Goal: Task Accomplishment & Management: Use online tool/utility

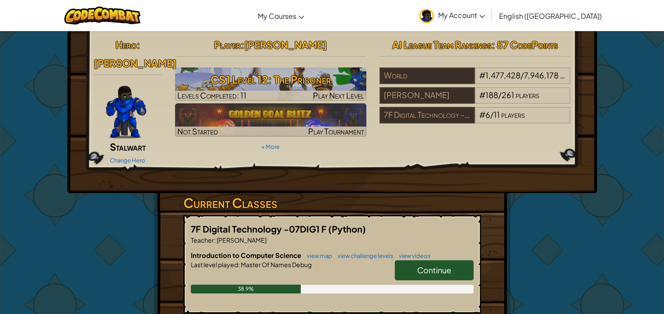
click at [443, 265] on span "Continue" at bounding box center [434, 270] width 34 height 10
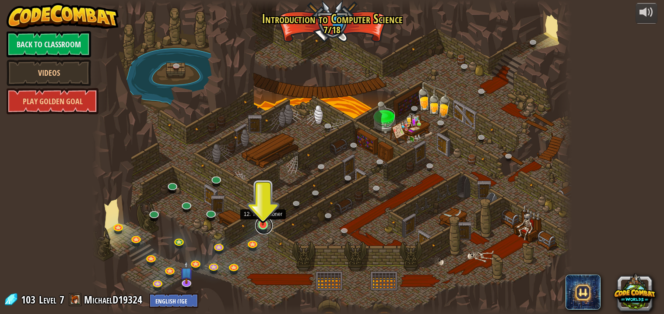
click at [261, 225] on link at bounding box center [264, 226] width 18 height 18
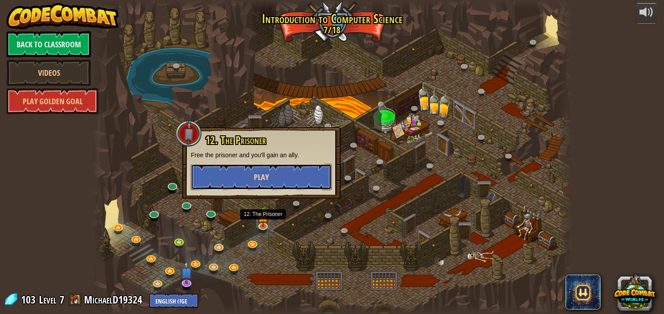
click at [269, 171] on button "Play" at bounding box center [261, 177] width 141 height 26
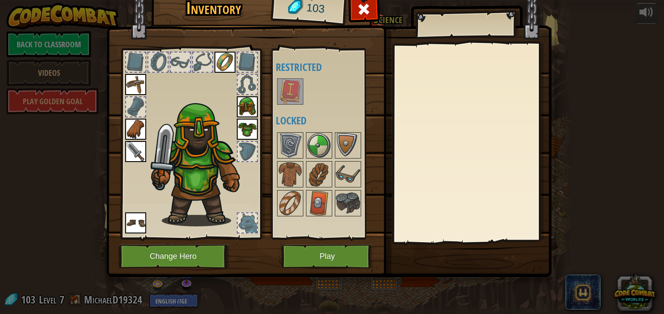
click at [286, 90] on img at bounding box center [290, 91] width 25 height 25
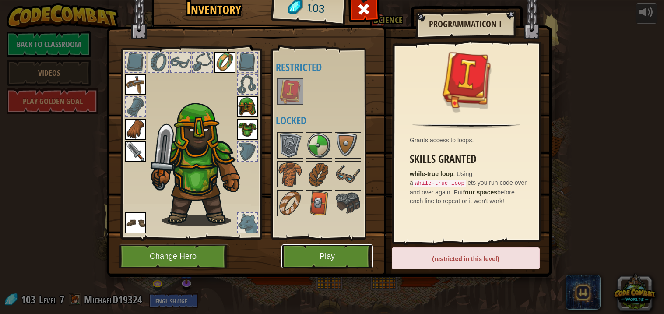
click at [351, 258] on button "Play" at bounding box center [328, 256] width 92 height 24
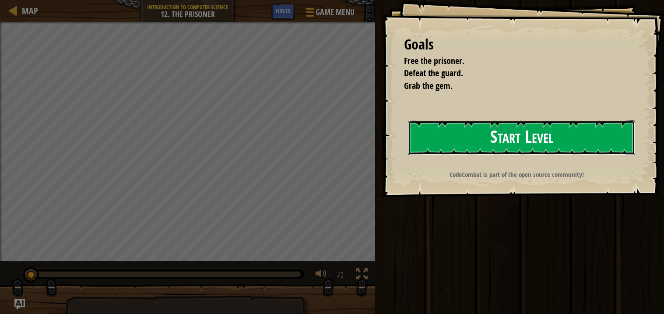
click at [522, 138] on button "Start Level" at bounding box center [521, 137] width 227 height 35
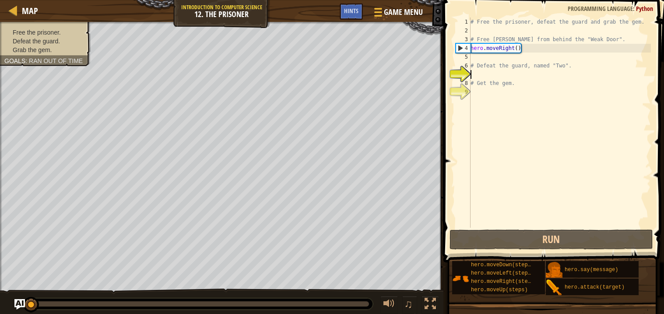
click at [494, 75] on div "# Free the prisoner, defeat the guard and grab the gem. # Free [PERSON_NAME] fr…" at bounding box center [560, 132] width 182 height 228
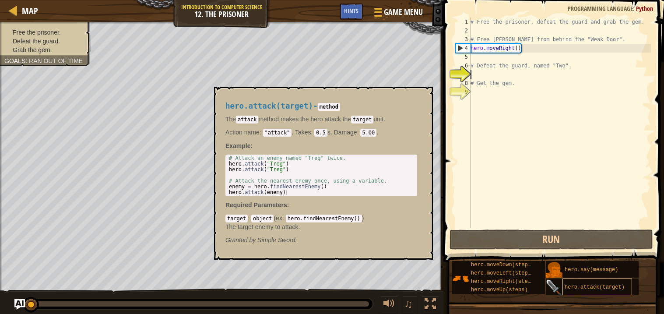
click at [592, 287] on span "hero.attack(target)" at bounding box center [595, 287] width 60 height 6
click at [498, 72] on div "# Free the prisoner, defeat the guard and grab the gem. # Free [PERSON_NAME] fr…" at bounding box center [560, 132] width 182 height 228
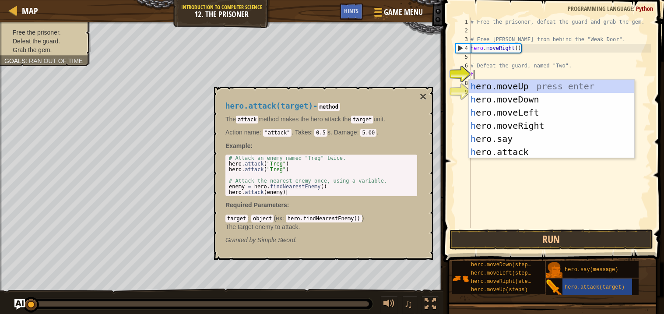
scroll to position [4, 0]
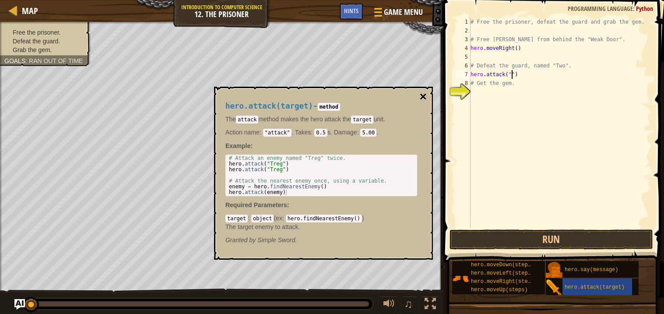
click at [421, 94] on button "×" at bounding box center [423, 97] width 7 height 12
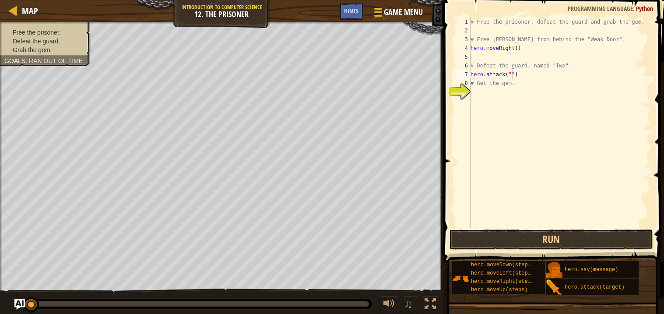
click at [512, 73] on div "# Free the prisoner, defeat the guard and grab the gem. # Free [PERSON_NAME] fr…" at bounding box center [560, 132] width 182 height 228
type textarea "hero.attack("Two")"
click at [501, 99] on div "# Free the prisoner, defeat the guard and grab the gem. # Free [PERSON_NAME] fr…" at bounding box center [560, 132] width 182 height 228
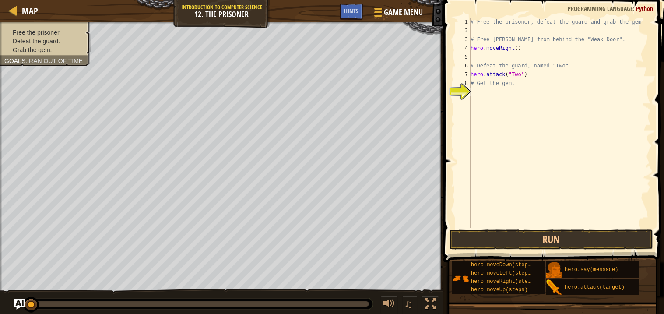
click at [518, 47] on div "# Free the prisoner, defeat the guard and grab the gem. # Free [PERSON_NAME] fr…" at bounding box center [560, 132] width 182 height 228
type textarea "hero.moveRight(2)"
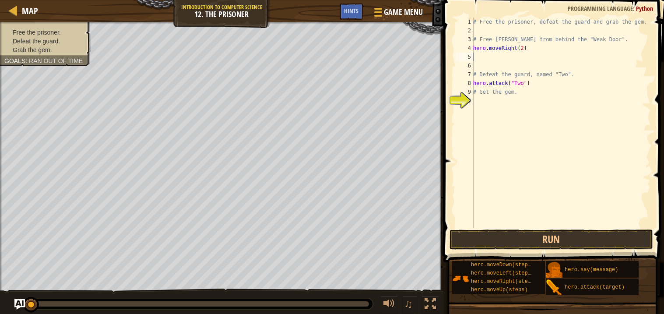
type textarea "hero.moveRight(2)"
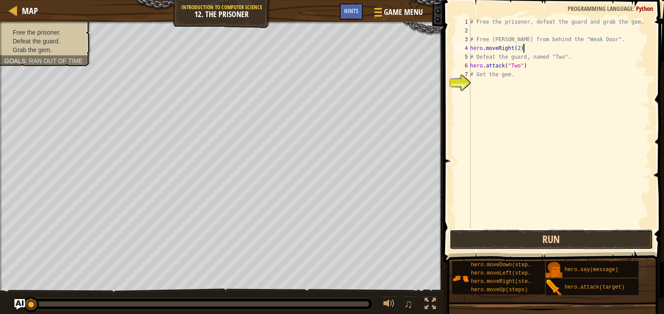
click at [557, 240] on button "Run" at bounding box center [552, 239] width 204 height 20
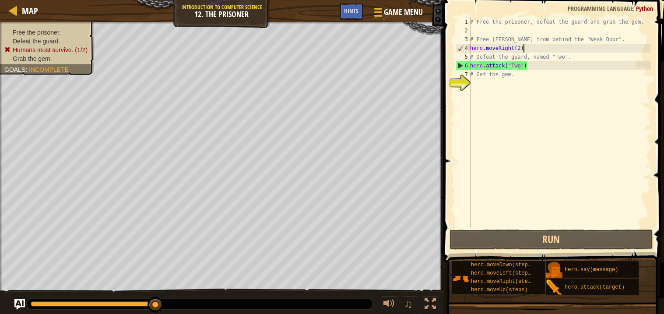
click at [520, 46] on div "# Free the prisoner, defeat the guard and grab the gem. # Free [PERSON_NAME] fr…" at bounding box center [560, 132] width 183 height 228
type textarea "hero.moveRight()"
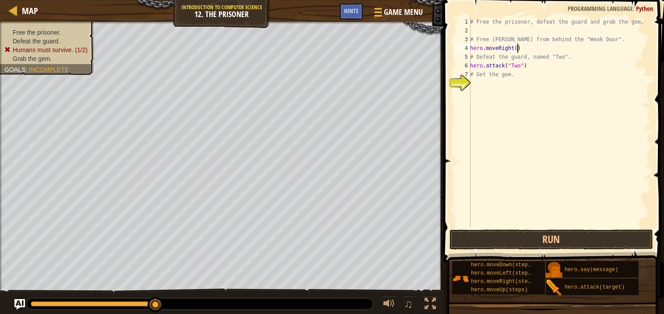
click at [505, 96] on div "# Free the prisoner, defeat the guard and grab the gem. # Free [PERSON_NAME] fr…" at bounding box center [560, 132] width 183 height 228
click at [532, 65] on div "# Free the prisoner, defeat the guard and grab the gem. # Free [PERSON_NAME] fr…" at bounding box center [560, 132] width 183 height 228
type textarea "h"
click at [532, 238] on button "Run" at bounding box center [552, 239] width 204 height 20
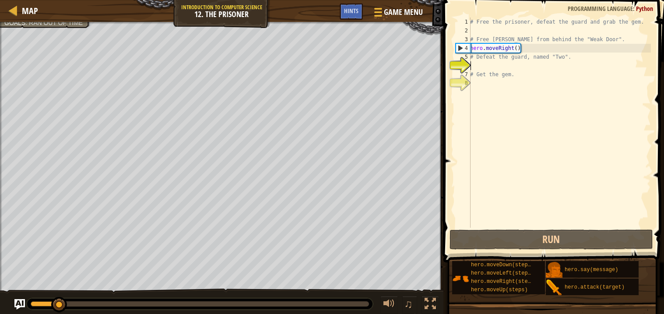
click at [494, 68] on div "# Free the prisoner, defeat the guard and grab the gem. # Free [PERSON_NAME] fr…" at bounding box center [560, 132] width 183 height 228
click at [483, 62] on div "# Free the prisoner, defeat the guard and grab the gem. # Free [PERSON_NAME] fr…" at bounding box center [560, 132] width 183 height 228
click at [481, 70] on div "# Free the prisoner, defeat the guard and grab the gem. # Free [PERSON_NAME] fr…" at bounding box center [560, 132] width 183 height 228
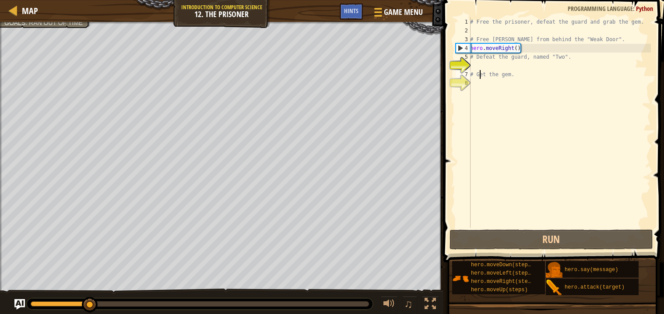
click at [481, 70] on div "# Free the prisoner, defeat the guard and grab the gem. # Free [PERSON_NAME] fr…" at bounding box center [560, 132] width 183 height 228
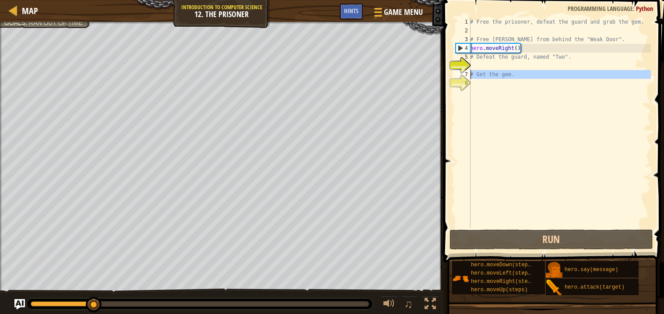
click at [481, 70] on div "# Free the prisoner, defeat the guard and grab the gem. # Free [PERSON_NAME] fr…" at bounding box center [560, 123] width 183 height 210
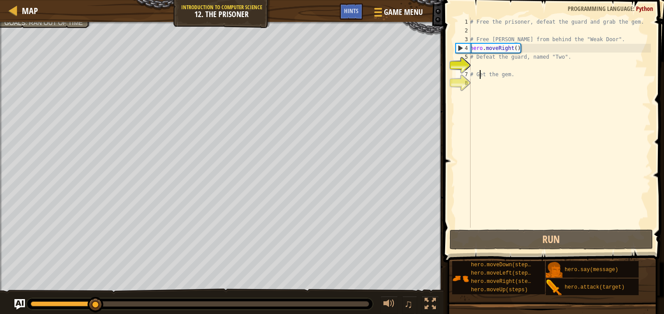
click at [481, 70] on div "# Free the prisoner, defeat the guard and grab the gem. # Free [PERSON_NAME] fr…" at bounding box center [560, 132] width 183 height 228
click at [481, 70] on div "# Free the prisoner, defeat the guard and grab the gem. # Free [PERSON_NAME] fr…" at bounding box center [560, 123] width 183 height 210
click at [481, 70] on div "# Free the prisoner, defeat the guard and grab the gem. # Free [PERSON_NAME] fr…" at bounding box center [560, 132] width 183 height 228
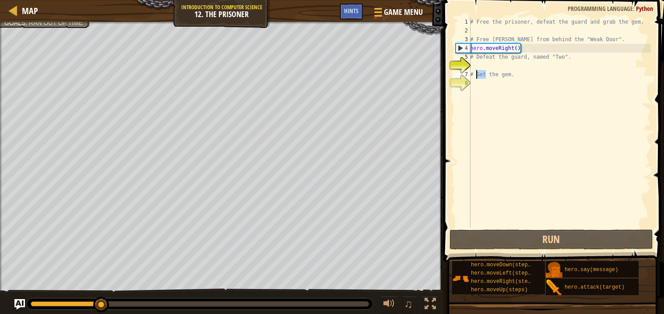
type textarea "# Get the gem."
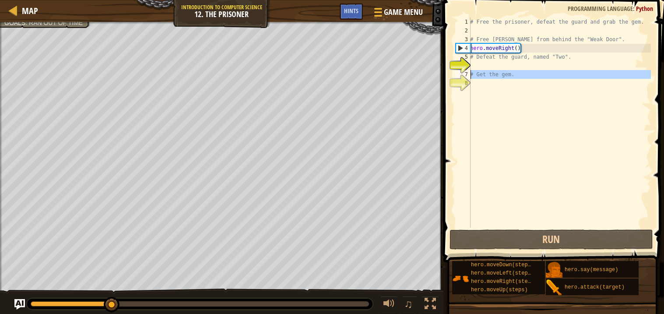
click at [483, 63] on div "# Free the prisoner, defeat the guard and grab the gem. # Free [PERSON_NAME] fr…" at bounding box center [560, 132] width 183 height 228
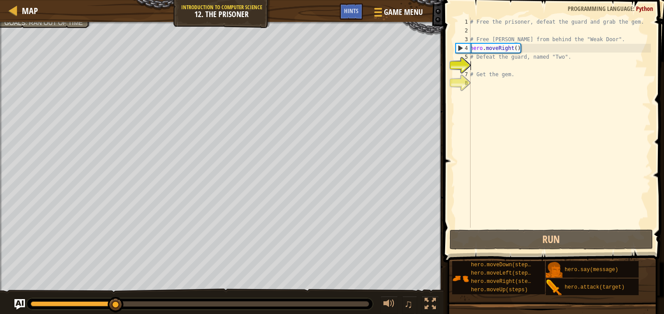
click at [483, 63] on div "# Free the prisoner, defeat the guard and grab the gem. # Free [PERSON_NAME] fr…" at bounding box center [560, 132] width 183 height 228
click at [529, 46] on div "# Free the prisoner, defeat the guard and grab the gem. # Free [PERSON_NAME] fr…" at bounding box center [560, 132] width 183 height 228
type textarea "hero.moveRight()"
click at [505, 64] on div "# Free the prisoner, defeat the guard and grab the gem. # Free [PERSON_NAME] fr…" at bounding box center [560, 132] width 183 height 228
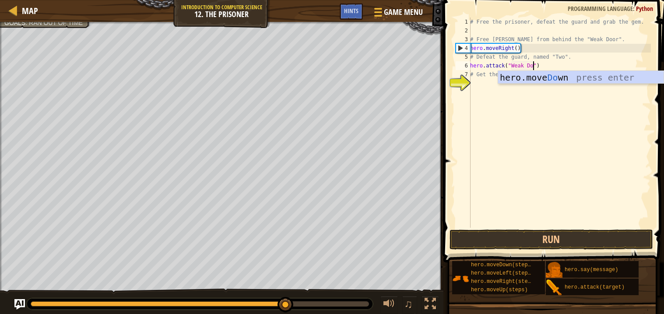
scroll to position [4, 5]
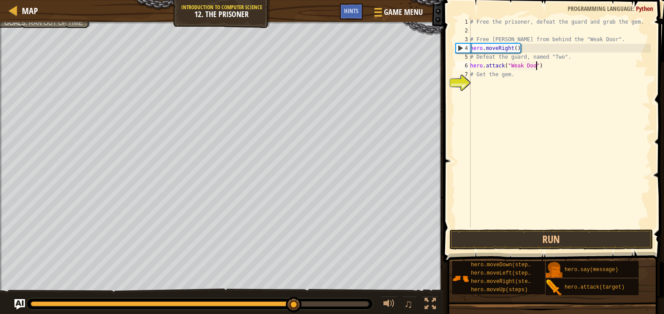
type textarea "hero.attack("Weak Door")"
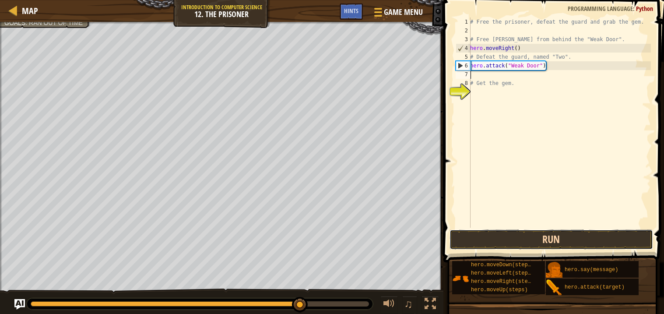
click at [532, 239] on button "Run" at bounding box center [552, 239] width 204 height 20
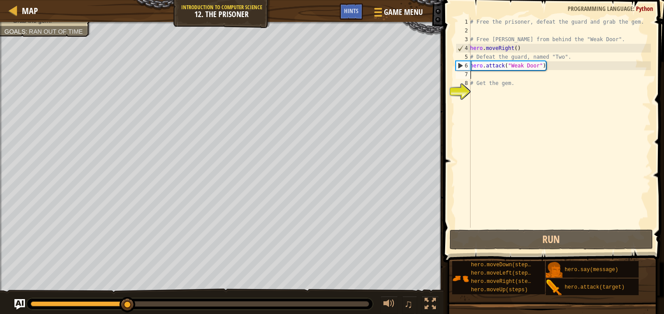
click at [504, 78] on div "# Free the prisoner, defeat the guard and grab the gem. # Free [PERSON_NAME] fr…" at bounding box center [560, 132] width 183 height 228
click at [504, 93] on div "# Free the prisoner, defeat the guard and grab the gem. # Free [PERSON_NAME] fr…" at bounding box center [560, 132] width 183 height 228
click at [489, 77] on div "# Free the prisoner, defeat the guard and grab the gem. # Free [PERSON_NAME] fr…" at bounding box center [560, 132] width 183 height 228
type textarea "h"
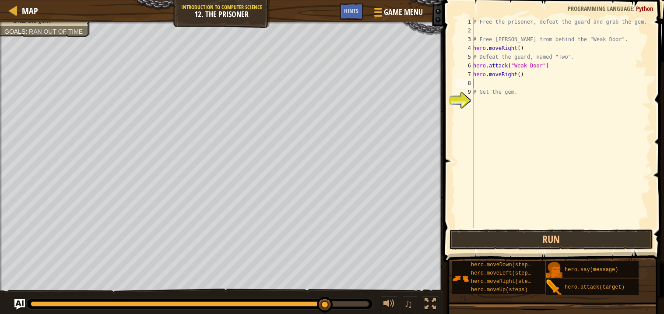
click at [522, 74] on div "# Free the prisoner, defeat the guard and grab the gem. # Free [PERSON_NAME] fr…" at bounding box center [562, 132] width 180 height 228
type textarea "hero.moveRight(2)"
click at [502, 84] on div "# Free the prisoner, defeat the guard and grab the gem. # Free [PERSON_NAME] fr…" at bounding box center [562, 132] width 180 height 228
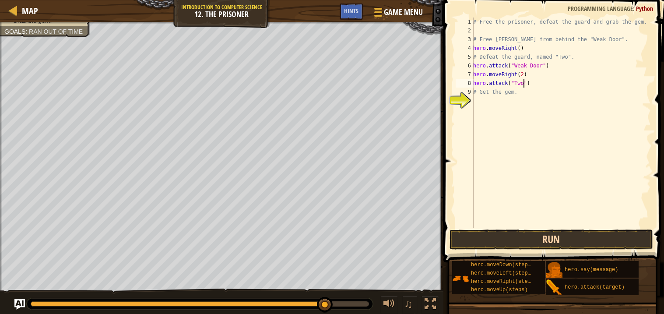
type textarea "hero.attack("Two")"
click at [519, 236] on button "Run" at bounding box center [552, 239] width 204 height 20
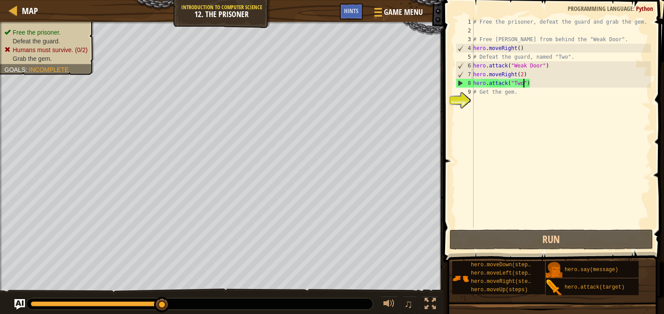
click at [539, 86] on div "# Free the prisoner, defeat the guard and grab the gem. # Free [PERSON_NAME] fr…" at bounding box center [562, 132] width 180 height 228
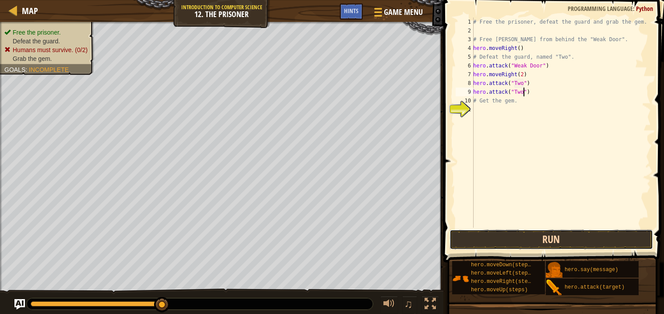
click at [521, 243] on button "Run" at bounding box center [552, 239] width 204 height 20
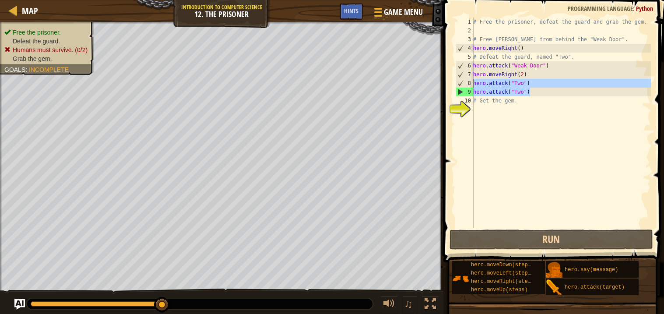
drag, startPoint x: 531, startPoint y: 92, endPoint x: 473, endPoint y: 85, distance: 58.3
click at [473, 85] on div "hero.attack("Two") 1 2 3 4 5 6 7 8 9 10 11 # Free the prisoner, defeat the guar…" at bounding box center [552, 123] width 197 height 210
click at [539, 94] on div "# Free the prisoner, defeat the guard and grab the gem. # Free [PERSON_NAME] fr…" at bounding box center [562, 123] width 180 height 210
type textarea "hero.attack("Two")"
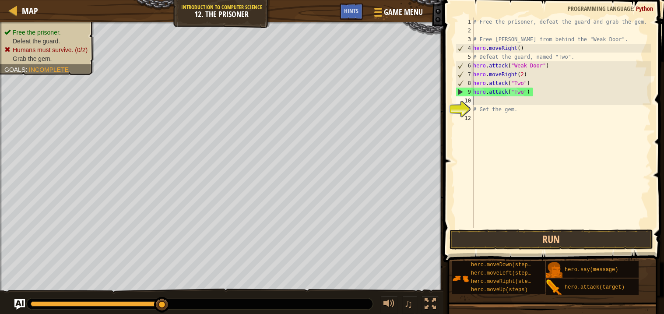
paste textarea "hero.attack("Two")"
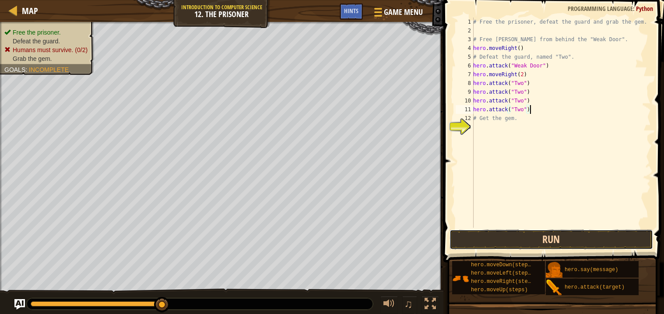
click at [560, 241] on button "Run" at bounding box center [552, 239] width 204 height 20
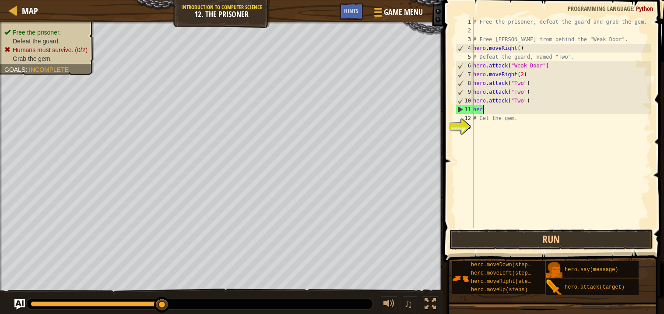
type textarea "h"
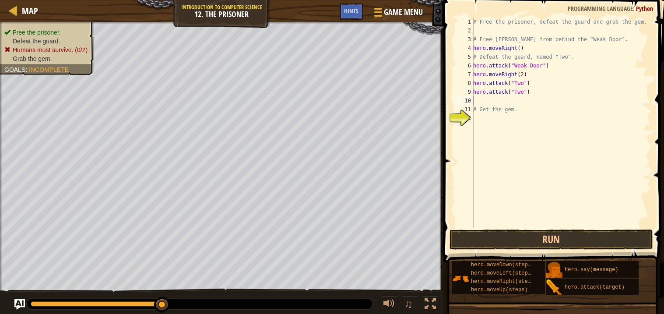
type textarea "hero.attack("Two")"
click at [518, 117] on div "# Free the prisoner, defeat the guard and grab the gem. # Free [PERSON_NAME] fr…" at bounding box center [562, 132] width 180 height 228
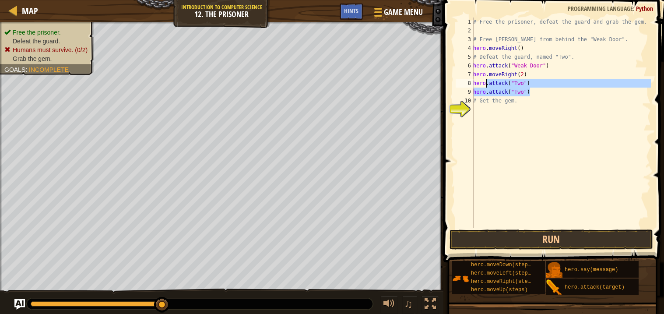
drag, startPoint x: 532, startPoint y: 92, endPoint x: 487, endPoint y: 85, distance: 45.7
click at [487, 85] on div "# Free the prisoner, defeat the guard and grab the gem. # Free [PERSON_NAME] fr…" at bounding box center [562, 132] width 180 height 228
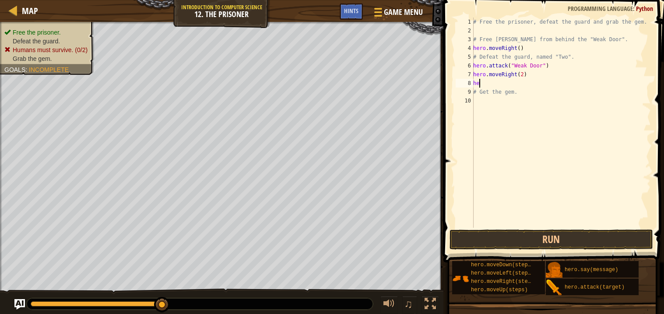
type textarea "h"
type textarea "hero.moveRight(2)"
click at [496, 96] on div "# Free the prisoner, defeat the guard and grab the gem. # Free [PERSON_NAME] fr…" at bounding box center [560, 132] width 183 height 228
type textarea "h"
click at [518, 92] on div "# Free the prisoner, defeat the guard and grab the gem. # Free [PERSON_NAME] fr…" at bounding box center [562, 132] width 180 height 228
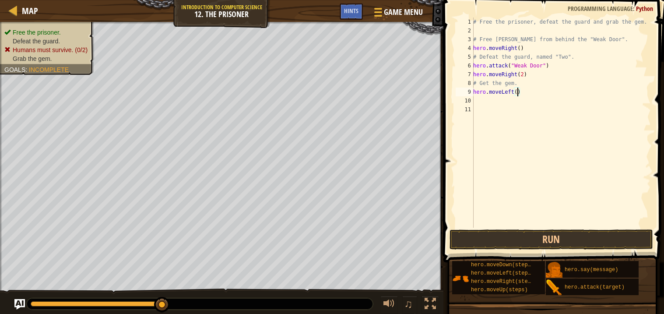
type textarea "hero.moveLeft(3)"
click at [494, 102] on div "# Free the prisoner, defeat the guard and grab the gem. # Free [PERSON_NAME] fr…" at bounding box center [562, 132] width 180 height 228
type textarea "h"
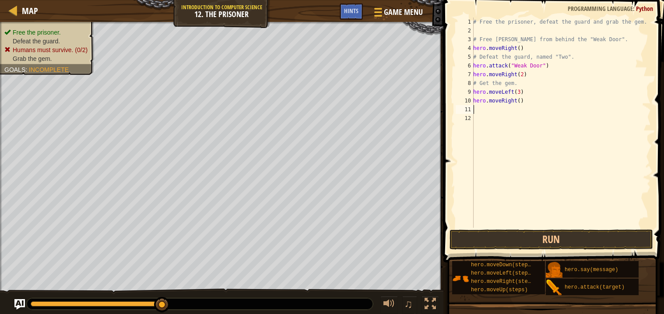
click at [521, 101] on div "# Free the prisoner, defeat the guard and grab the gem. # Free [PERSON_NAME] fr…" at bounding box center [562, 132] width 180 height 228
click at [563, 239] on button "Run" at bounding box center [552, 239] width 204 height 20
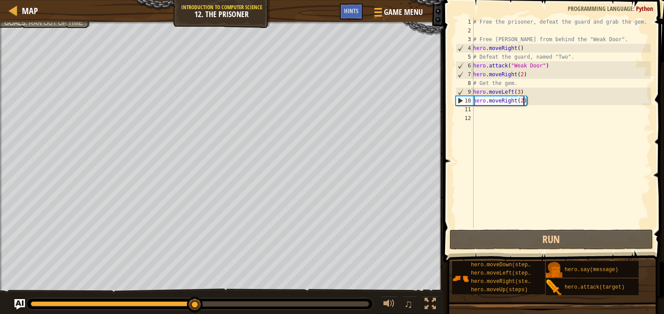
scroll to position [4, 3]
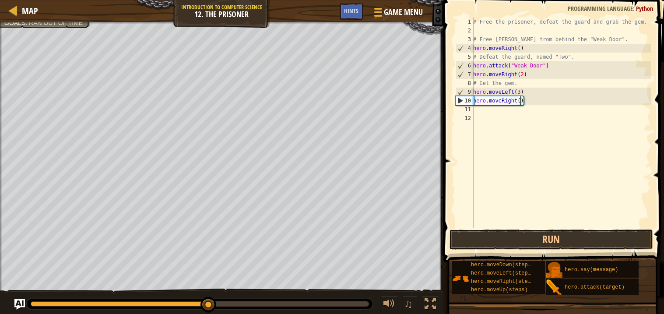
click at [520, 93] on div "# Free the prisoner, defeat the guard and grab the gem. # Free [PERSON_NAME] fr…" at bounding box center [562, 132] width 180 height 228
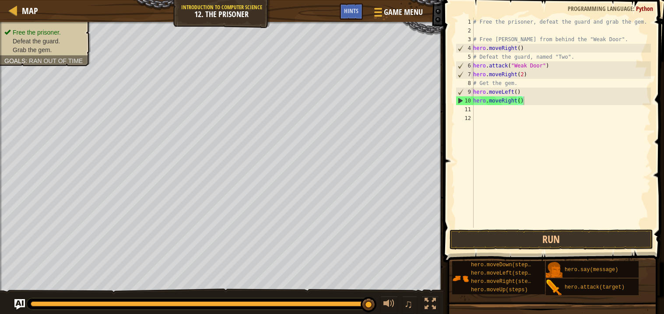
click at [585, 83] on div "# Free the prisoner, defeat the guard and grab the gem. # Free [PERSON_NAME] fr…" at bounding box center [562, 132] width 180 height 228
type textarea "# Get the gem."
click at [389, 11] on span "Game Menu" at bounding box center [403, 12] width 41 height 12
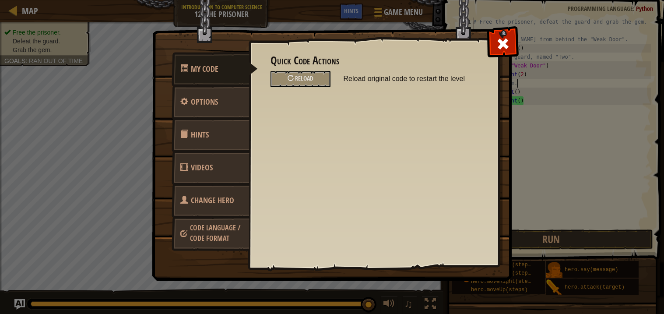
click at [219, 203] on span "Change Hero" at bounding box center [212, 200] width 43 height 11
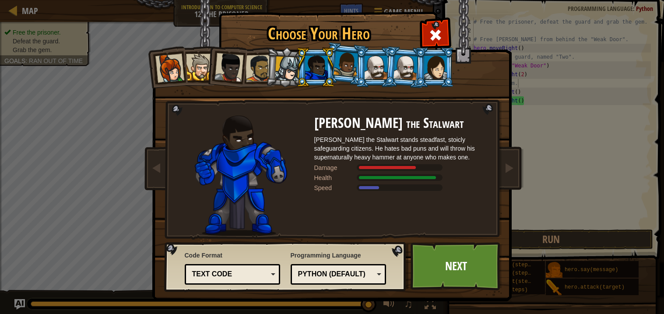
click at [331, 266] on div "Python (Default) JavaScript Lua C++ Java (Experimental) Python (Default)" at bounding box center [339, 274] width 96 height 21
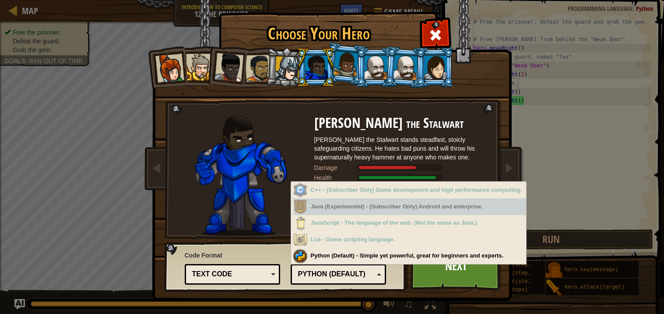
click at [243, 276] on div "Text code" at bounding box center [230, 274] width 76 height 10
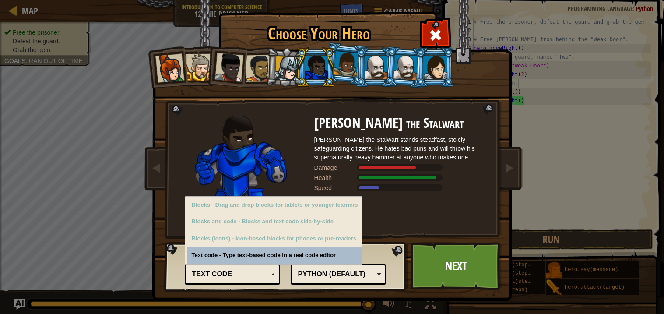
click at [443, 178] on div at bounding box center [419, 176] width 123 height 7
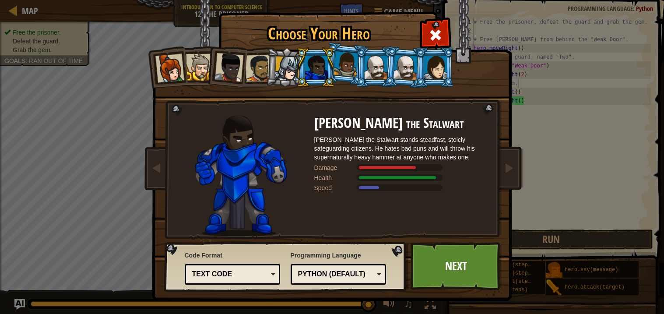
click at [398, 58] on div at bounding box center [406, 67] width 25 height 25
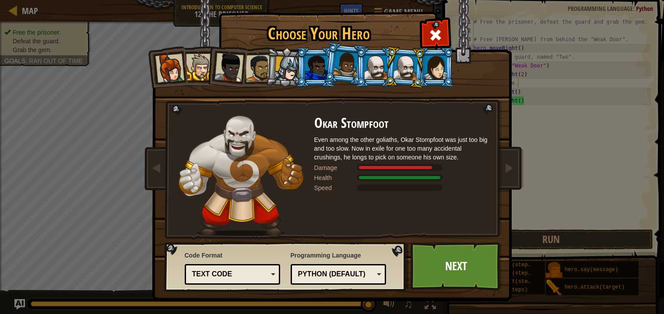
click at [378, 61] on div at bounding box center [376, 68] width 23 height 24
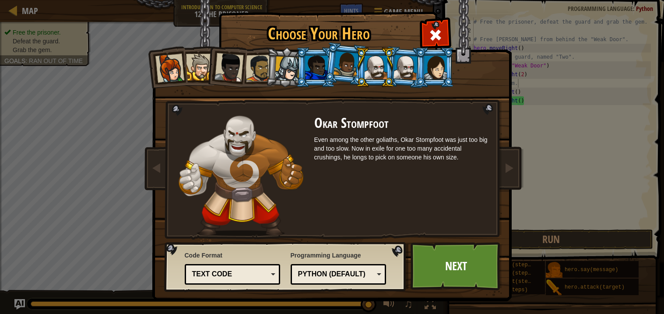
click at [410, 71] on div at bounding box center [406, 67] width 25 height 25
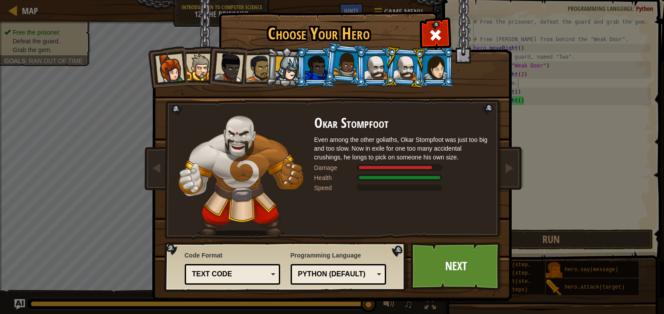
click at [437, 70] on div at bounding box center [435, 68] width 23 height 24
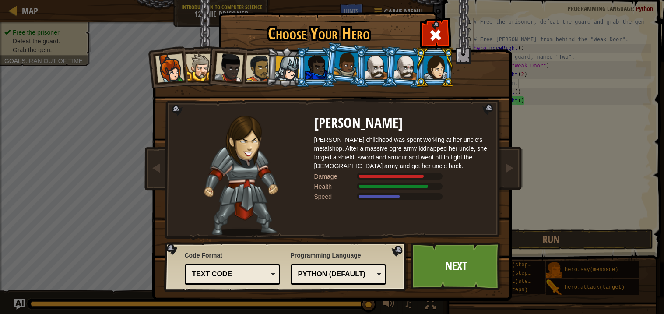
click at [163, 66] on div at bounding box center [169, 68] width 29 height 29
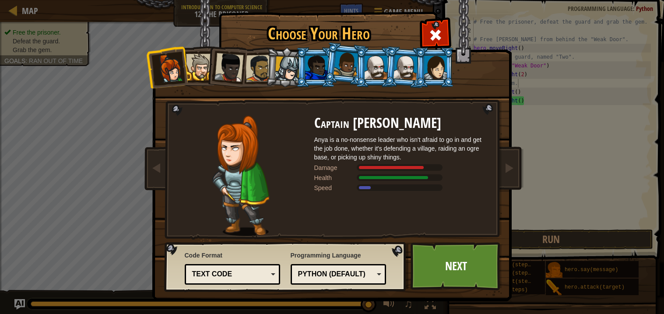
click at [194, 67] on div at bounding box center [199, 67] width 27 height 27
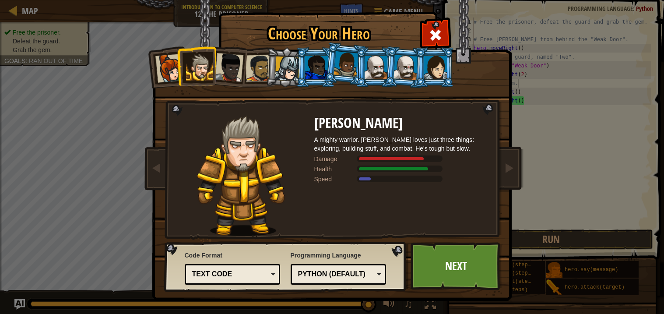
click at [229, 71] on div at bounding box center [229, 67] width 29 height 29
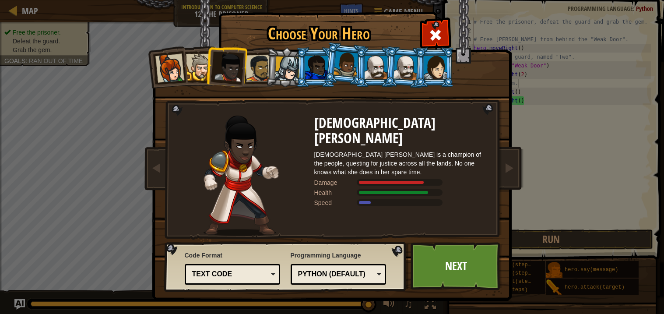
click at [259, 72] on div at bounding box center [258, 68] width 27 height 27
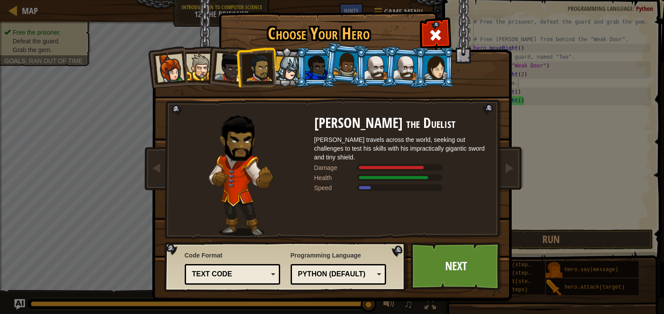
click at [276, 74] on div at bounding box center [287, 68] width 25 height 25
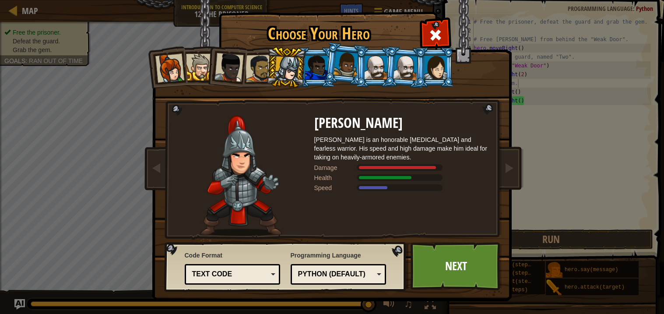
click at [305, 77] on div at bounding box center [316, 68] width 23 height 24
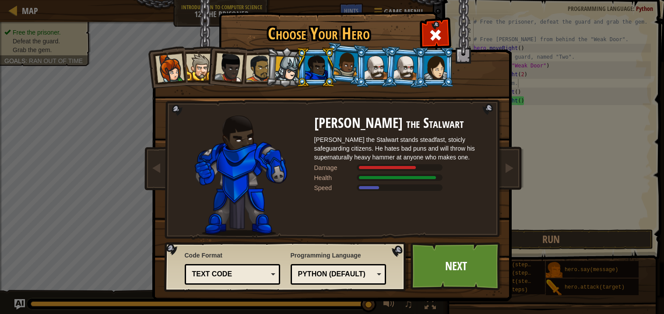
click at [285, 73] on div at bounding box center [287, 68] width 25 height 25
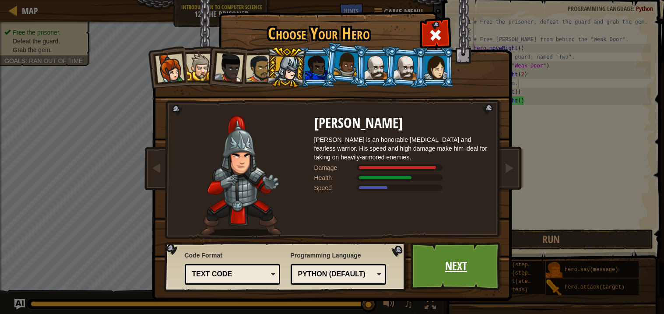
click at [440, 261] on link "Next" at bounding box center [457, 266] width 92 height 48
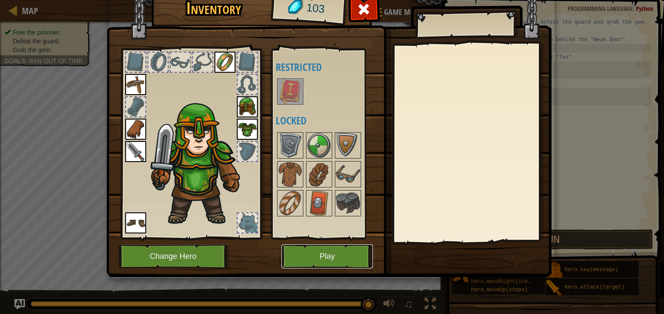
click at [347, 261] on button "Play" at bounding box center [328, 256] width 92 height 24
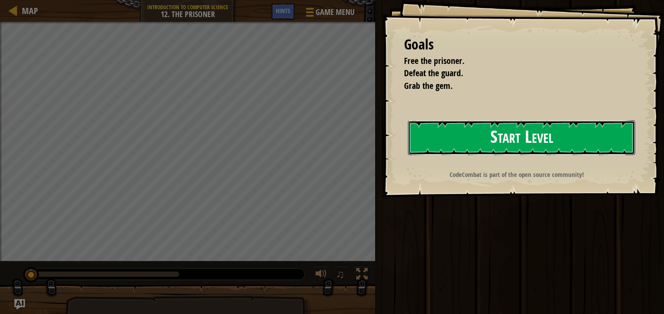
click at [522, 153] on button "Start Level" at bounding box center [521, 137] width 227 height 35
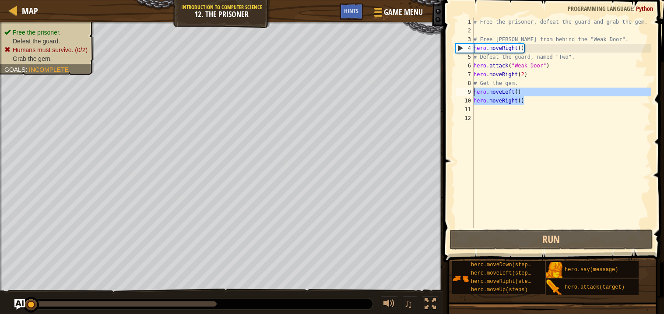
drag, startPoint x: 529, startPoint y: 100, endPoint x: 473, endPoint y: 92, distance: 55.9
click at [473, 92] on div "1 2 3 4 5 6 7 8 9 10 11 12 # Free the prisoner, defeat the guard and grab the g…" at bounding box center [552, 123] width 197 height 210
type textarea "hero.moveLeft() hero.moveRight()"
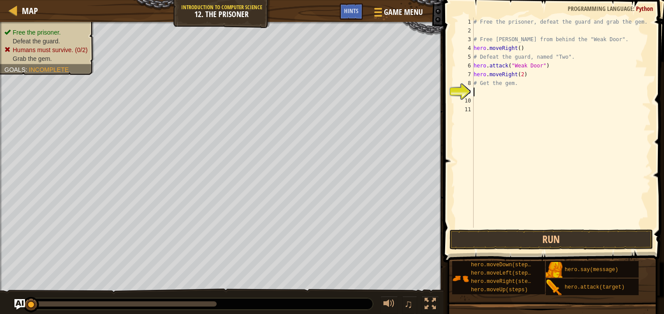
click at [535, 80] on div "# Free the prisoner, defeat the guard and grab the gem. # Free [PERSON_NAME] fr…" at bounding box center [561, 132] width 179 height 228
click at [536, 77] on div "# Free the prisoner, defeat the guard and grab the gem. # Free [PERSON_NAME] fr…" at bounding box center [561, 132] width 179 height 228
type textarea "hero.moveRight(2)"
type textarea "hero.attack("Two")"
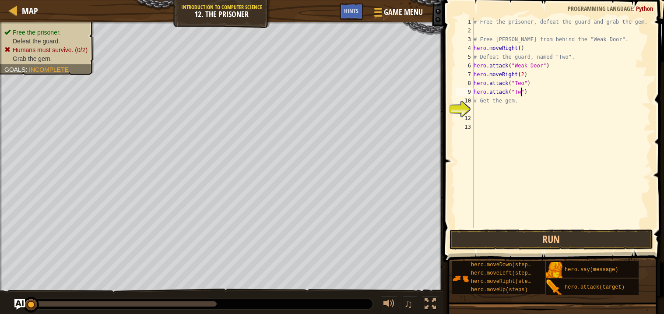
scroll to position [4, 4]
type textarea "hero.attack("Two")"
click at [559, 239] on button "Run" at bounding box center [552, 239] width 204 height 20
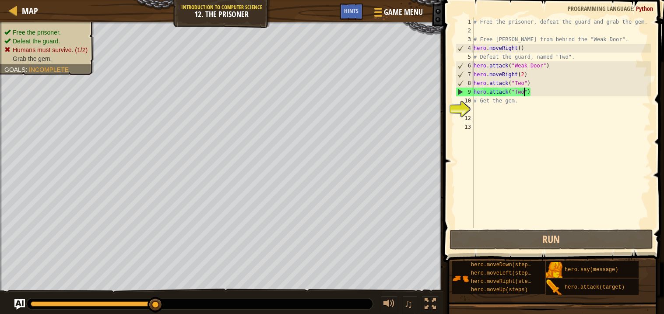
click at [487, 111] on div "# Free the prisoner, defeat the guard and grab the gem. # Free [PERSON_NAME] fr…" at bounding box center [561, 132] width 179 height 228
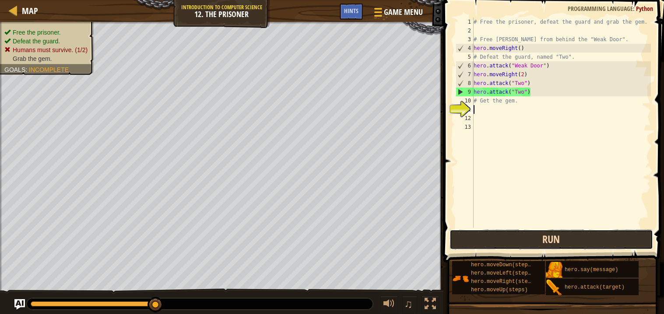
click at [562, 237] on button "Run" at bounding box center [552, 239] width 204 height 20
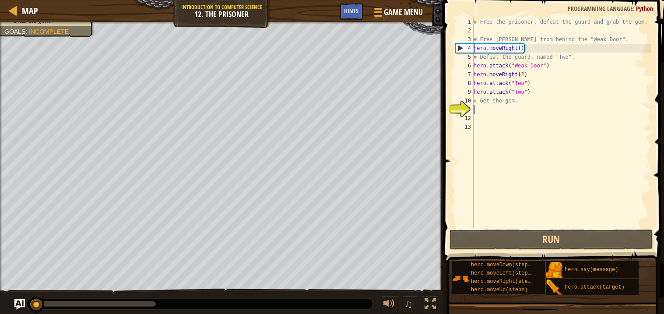
click at [482, 113] on div "# Free the prisoner, defeat the guard and grab the gem. # Free [PERSON_NAME] fr…" at bounding box center [561, 132] width 179 height 228
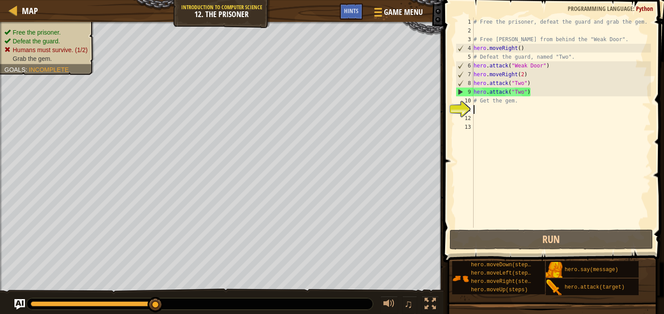
click at [489, 108] on div "# Free the prisoner, defeat the guard and grab the gem. # Free [PERSON_NAME] fr…" at bounding box center [561, 132] width 179 height 228
click at [539, 93] on div "# Free the prisoner, defeat the guard and grab the gem. # Free [PERSON_NAME] fr…" at bounding box center [561, 132] width 179 height 228
type textarea "hero.attack("Two")"
click at [503, 115] on div "# Free the prisoner, defeat the guard and grab the gem. # Free [PERSON_NAME] fr…" at bounding box center [561, 132] width 179 height 228
click at [493, 109] on div "# Free the prisoner, defeat the guard and grab the gem. # Free [PERSON_NAME] fr…" at bounding box center [561, 132] width 179 height 228
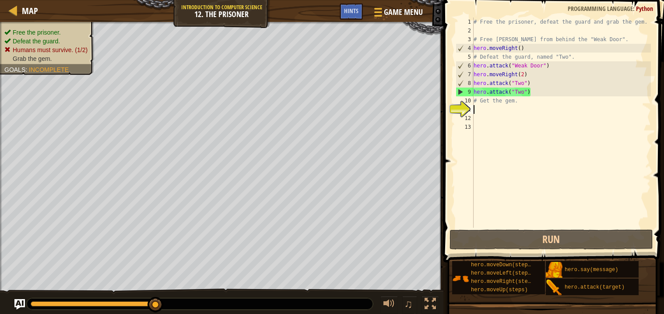
click at [487, 125] on div "# Free the prisoner, defeat the guard and grab the gem. # Free [PERSON_NAME] fr…" at bounding box center [561, 132] width 179 height 228
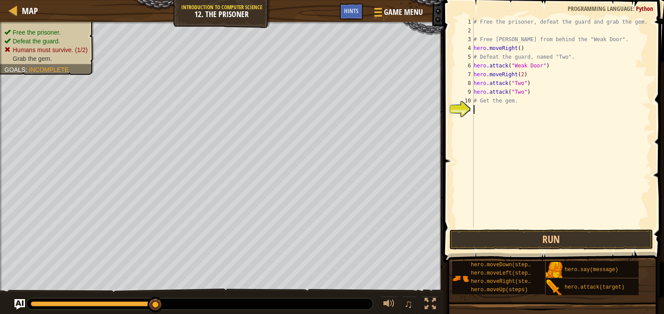
type textarea "h"
click at [522, 116] on div "# Free the prisoner, defeat the guard and grab the gem. # Free [PERSON_NAME] fr…" at bounding box center [561, 132] width 179 height 228
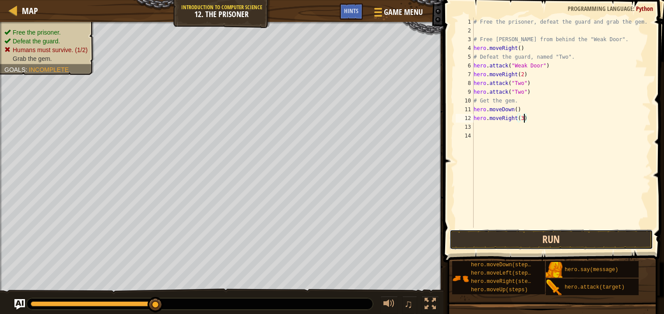
click at [514, 236] on button "Run" at bounding box center [552, 239] width 204 height 20
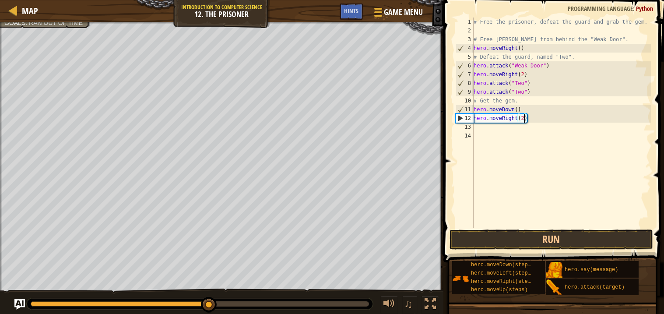
click at [517, 109] on div "# Free the prisoner, defeat the guard and grab the gem. # Free [PERSON_NAME] fr…" at bounding box center [561, 132] width 179 height 228
type textarea "hero.moveDown(1)"
click at [561, 240] on button "Run" at bounding box center [552, 239] width 204 height 20
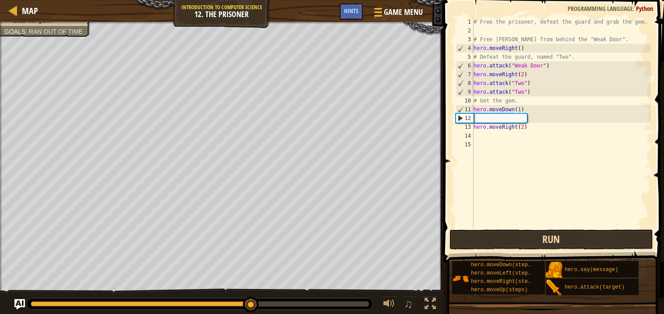
scroll to position [4, 0]
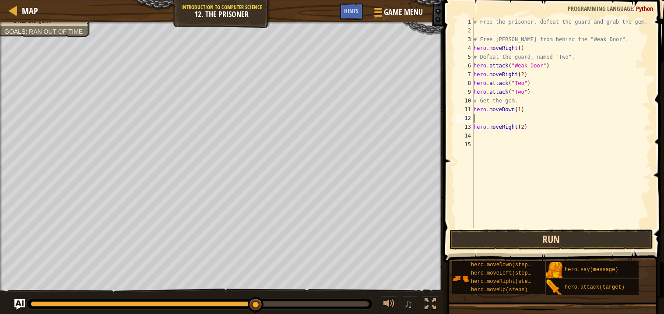
type textarea "h"
click at [586, 244] on button "Run" at bounding box center [552, 239] width 204 height 20
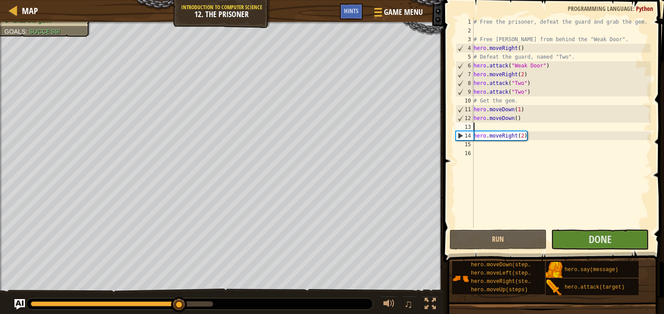
type textarea "hero.moveDown()"
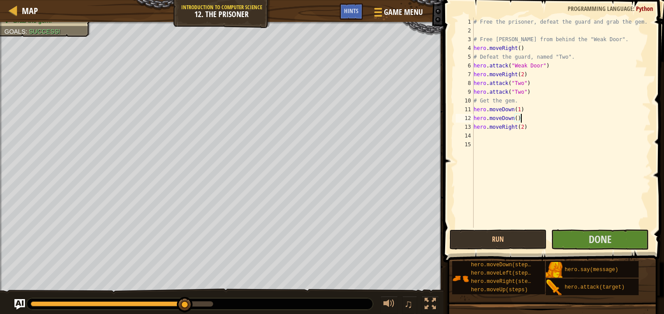
click at [504, 138] on div "# Free the prisoner, defeat the guard and grab the gem. # Free [PERSON_NAME] fr…" at bounding box center [561, 132] width 179 height 228
click at [580, 240] on button "Done" at bounding box center [600, 239] width 98 height 20
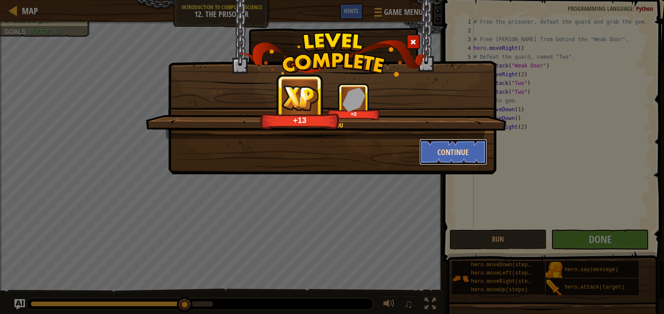
click at [445, 148] on button "Continue" at bounding box center [454, 152] width 68 height 26
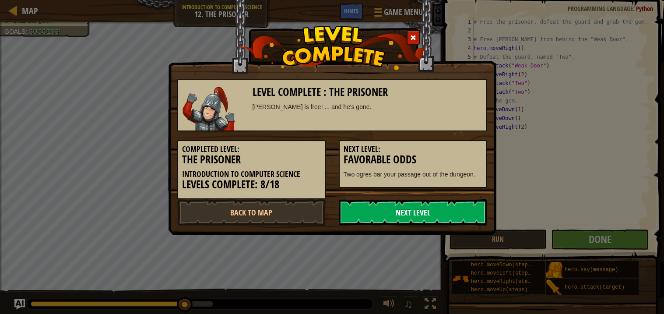
click at [423, 213] on link "Next Level" at bounding box center [413, 212] width 148 height 26
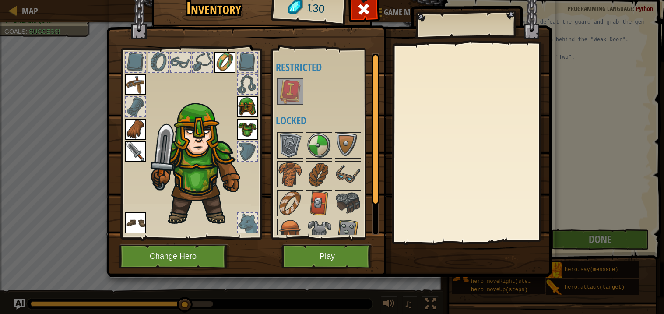
click at [281, 96] on img at bounding box center [290, 91] width 25 height 25
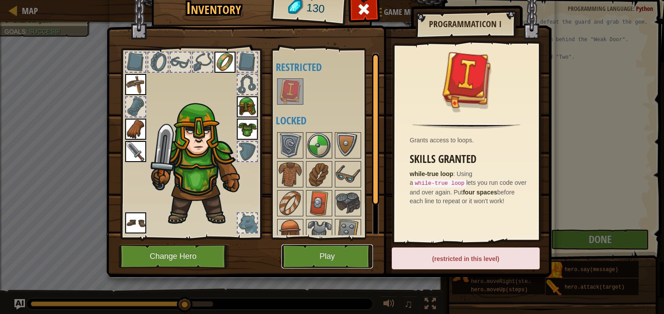
click at [324, 255] on button "Play" at bounding box center [328, 256] width 92 height 24
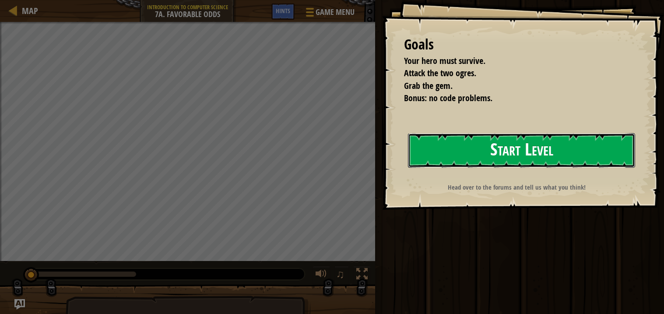
click at [519, 156] on button "Start Level" at bounding box center [521, 150] width 227 height 35
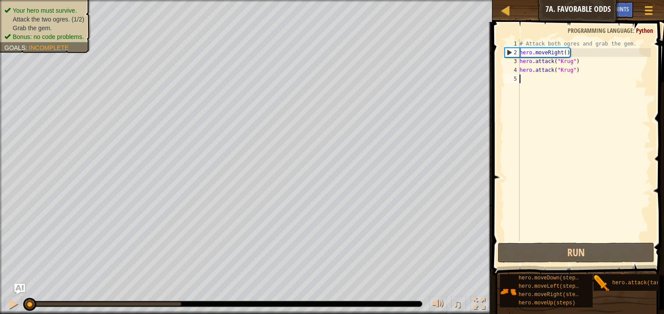
click at [551, 82] on div "# Attack both ogres and grab the gem. hero . moveRight ( ) hero . attack ( "[PE…" at bounding box center [584, 148] width 133 height 219
type textarea "h"
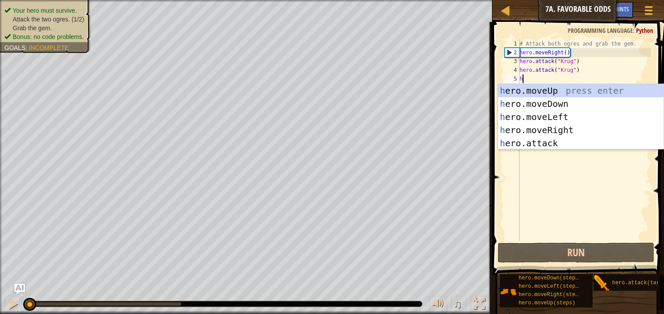
scroll to position [4, 0]
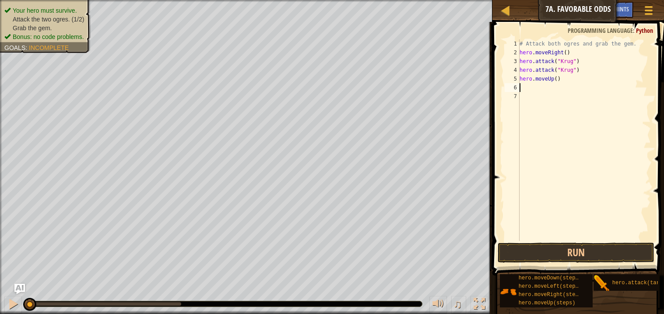
click at [557, 78] on div "# Attack both ogres and grab the gem. hero . moveRight ( ) hero . attack ( "[PE…" at bounding box center [584, 148] width 133 height 219
type textarea "hero.moveUp(1)"
click at [540, 88] on div "# Attack both ogres and grab the gem. hero . moveRight ( ) hero . attack ( "[PE…" at bounding box center [584, 148] width 133 height 219
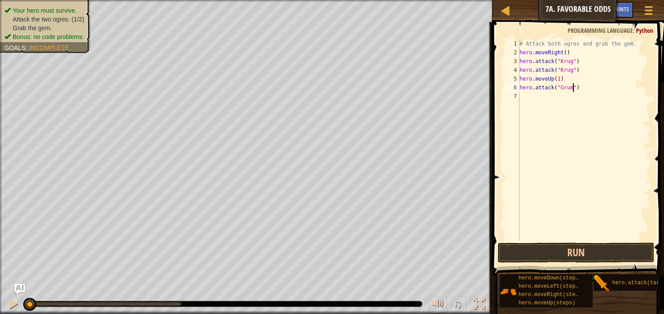
type textarea "hero.attack("Grump")"
click at [557, 249] on button "Run" at bounding box center [576, 253] width 156 height 20
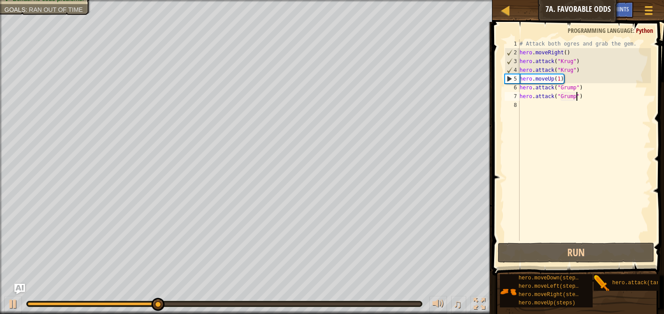
click at [568, 81] on div "# Attack both ogres and grab the gem. hero . moveRight ( ) hero . attack ( "[PE…" at bounding box center [584, 148] width 133 height 219
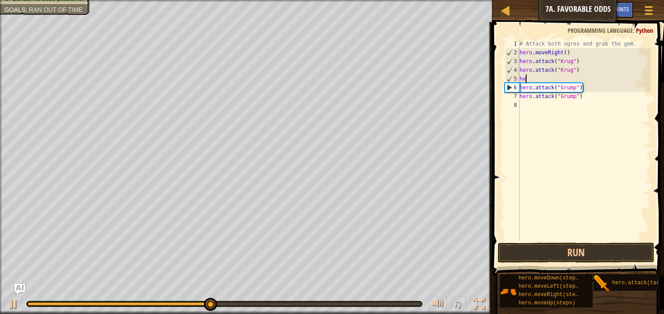
scroll to position [4, 0]
type textarea "h"
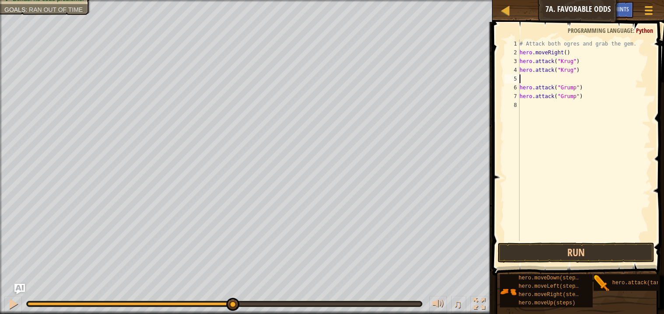
type textarea "h"
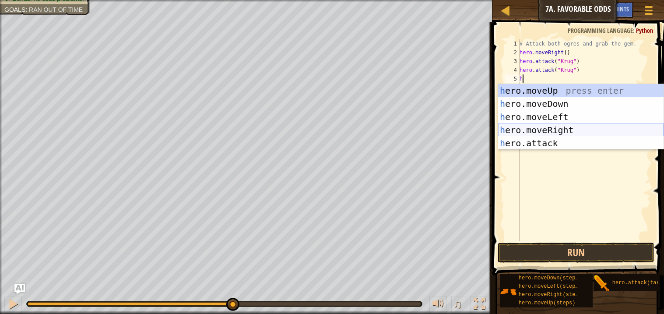
click at [563, 131] on div "h ero.moveUp press enter h ero.moveDown press enter h ero.moveLeft press enter …" at bounding box center [581, 130] width 166 height 92
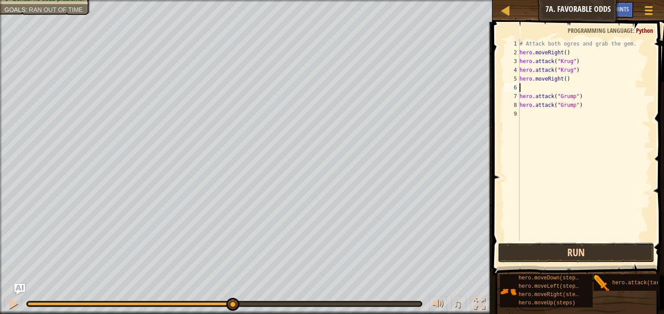
click at [563, 251] on button "Run" at bounding box center [576, 253] width 156 height 20
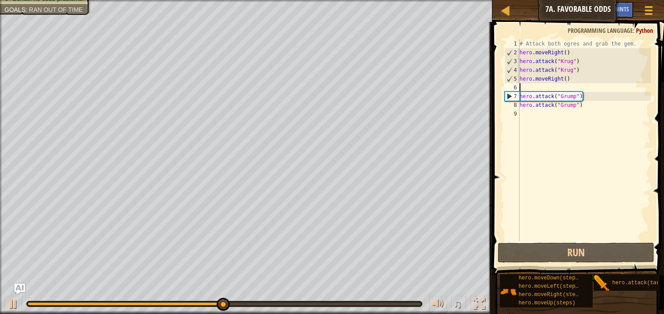
click at [556, 86] on div "# Attack both ogres and grab the gem. hero . moveRight ( ) hero . attack ( "[PE…" at bounding box center [584, 148] width 133 height 219
type textarea "h"
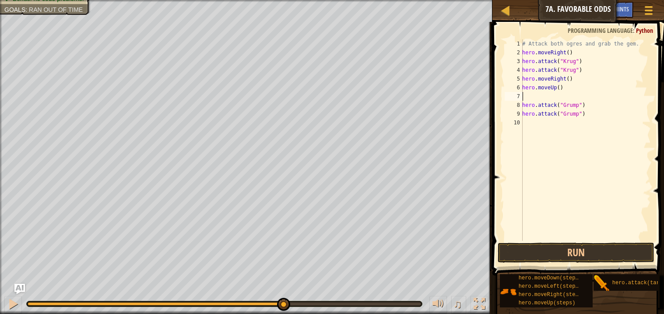
click at [552, 97] on div "# Attack both ogres and grab the gem. hero . moveRight ( ) hero . attack ( "[PE…" at bounding box center [586, 148] width 130 height 219
type textarea "hero.moveUp()"
click at [583, 254] on button "Run" at bounding box center [576, 253] width 156 height 20
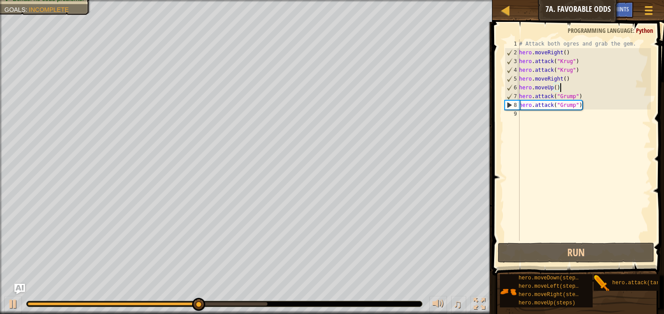
click at [536, 120] on div "# Attack both ogres and grab the gem. hero . moveRight ( ) hero . attack ( "[PE…" at bounding box center [585, 148] width 134 height 219
type textarea "h"
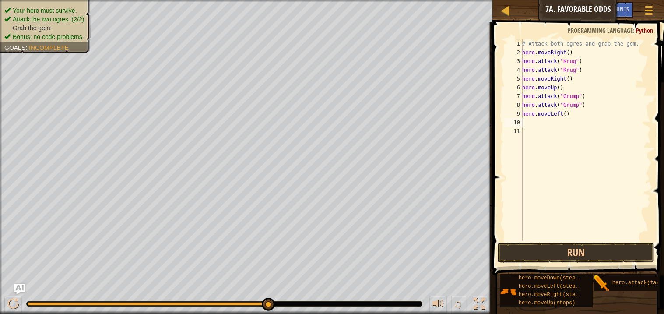
click at [566, 114] on div "# Attack both ogres and grab the gem. hero . moveRight ( ) hero . attack ( "[PE…" at bounding box center [586, 148] width 130 height 219
type textarea "hero.moveLeft(2)"
click at [566, 247] on button "Run" at bounding box center [576, 253] width 156 height 20
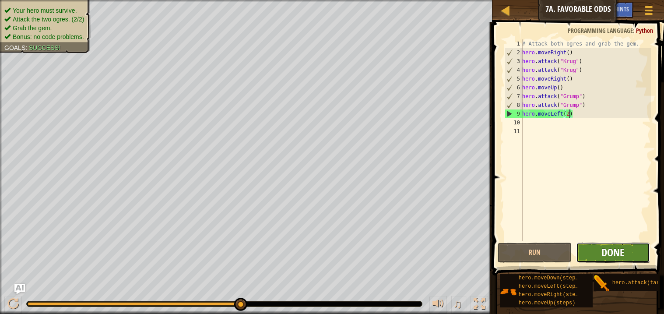
click at [610, 245] on span "Done" at bounding box center [613, 252] width 23 height 14
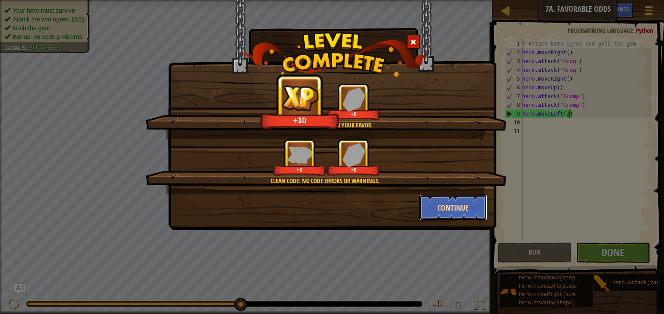
click at [452, 205] on button "Continue" at bounding box center [454, 207] width 68 height 26
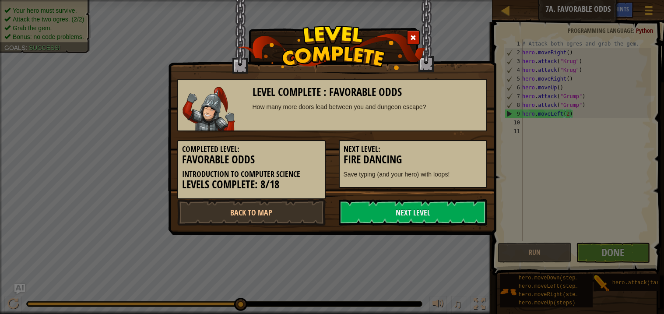
click at [452, 205] on link "Next Level" at bounding box center [413, 212] width 148 height 26
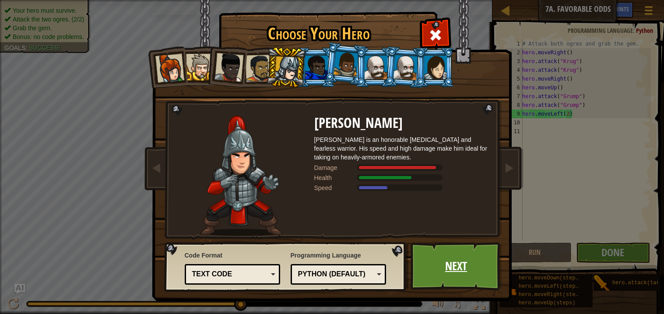
click at [442, 270] on link "Next" at bounding box center [457, 266] width 92 height 48
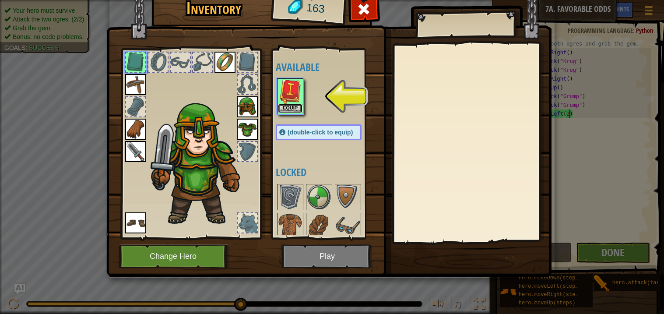
click at [295, 109] on button "Equip" at bounding box center [290, 108] width 25 height 9
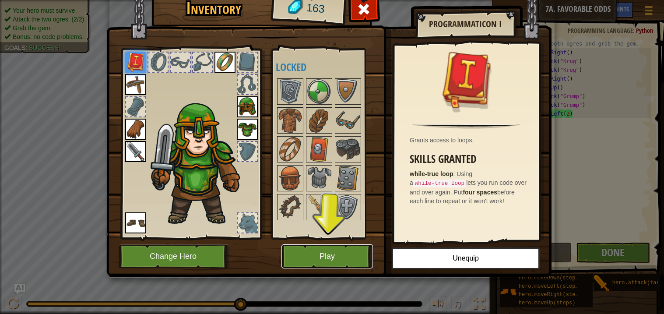
click at [321, 259] on button "Play" at bounding box center [328, 256] width 92 height 24
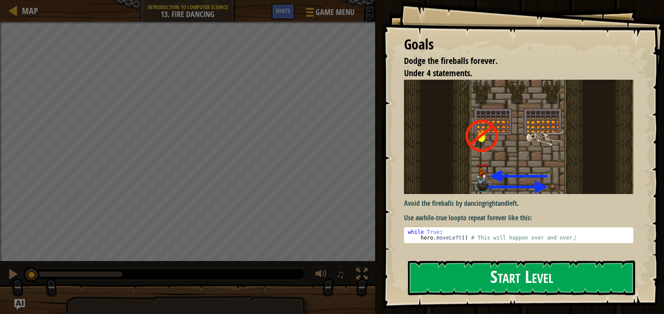
click at [530, 155] on img at bounding box center [518, 137] width 229 height 115
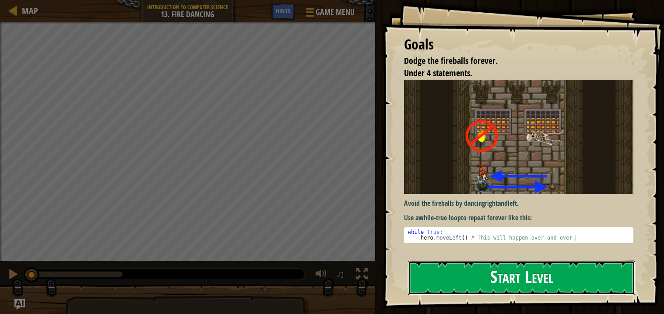
click at [496, 279] on button "Start Level" at bounding box center [521, 278] width 227 height 35
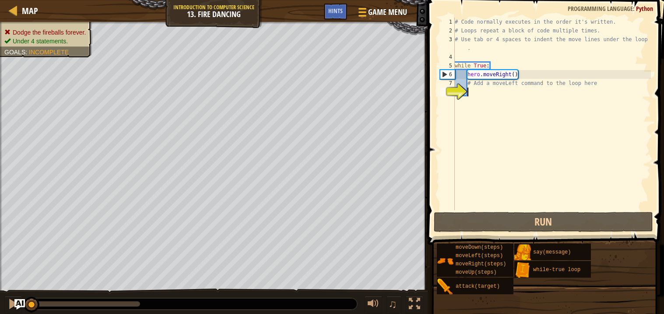
click at [481, 94] on div "# Code normally executes in the order it's written. # Loops repeat a block of c…" at bounding box center [552, 123] width 198 height 210
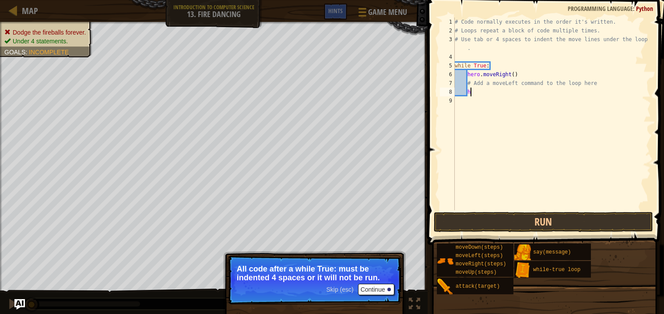
type textarea "h"
click at [376, 289] on button "Continue" at bounding box center [376, 289] width 36 height 11
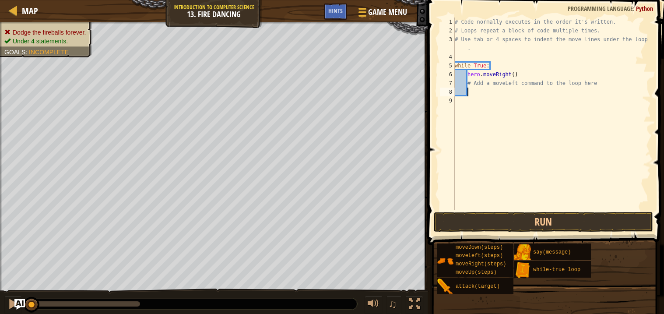
type textarea "h"
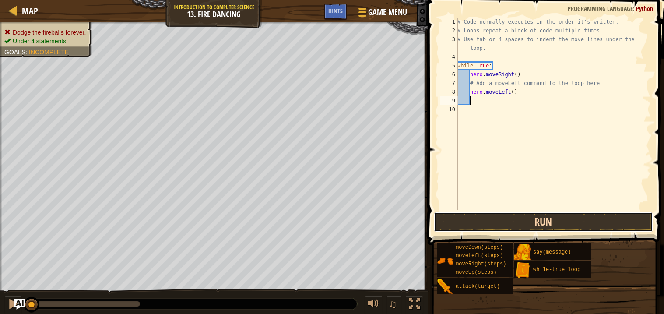
click at [499, 222] on button "Run" at bounding box center [543, 222] width 219 height 20
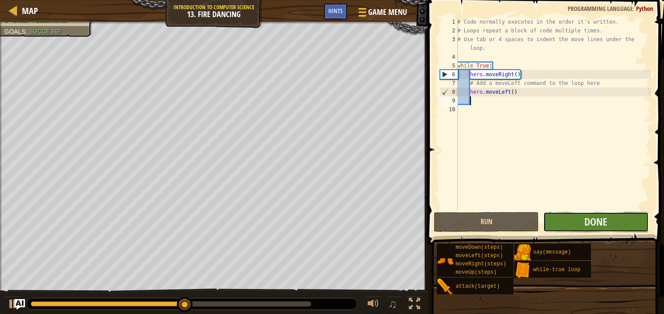
click at [575, 221] on button "Done" at bounding box center [595, 222] width 105 height 20
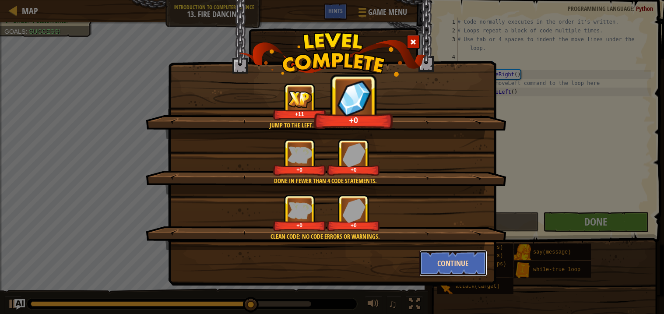
click at [459, 264] on button "Continue" at bounding box center [454, 263] width 68 height 26
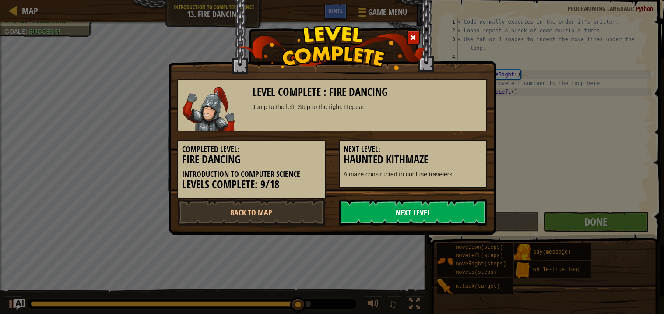
click at [427, 214] on link "Next Level" at bounding box center [413, 212] width 148 height 26
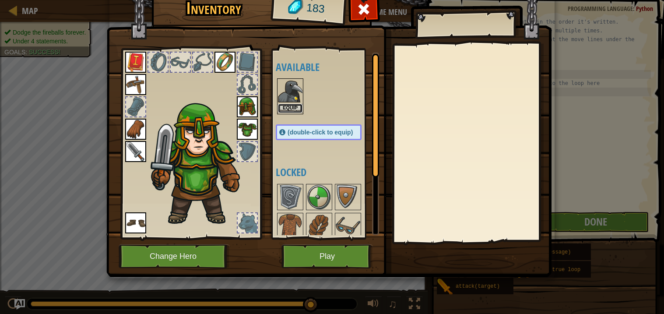
click at [292, 106] on button "Equip" at bounding box center [290, 108] width 25 height 9
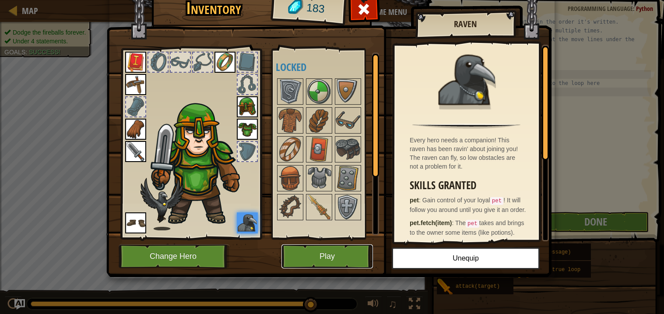
click at [316, 255] on button "Play" at bounding box center [328, 256] width 92 height 24
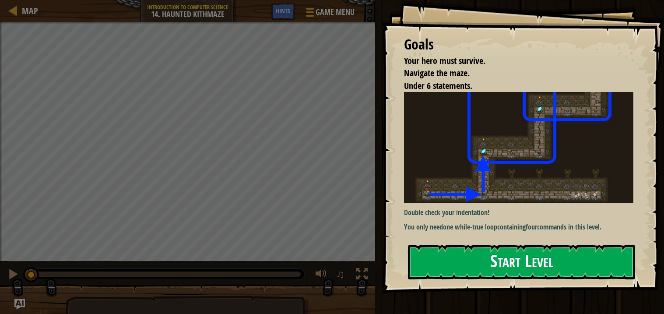
click at [503, 173] on img at bounding box center [518, 147] width 229 height 111
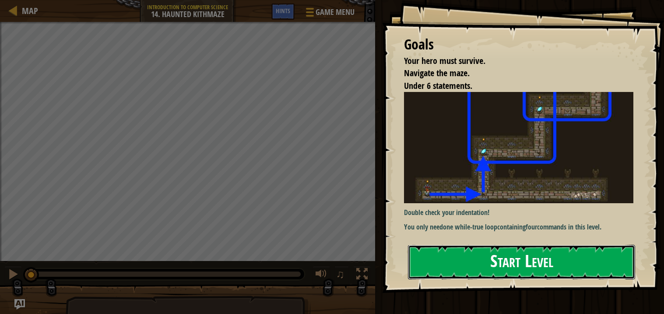
click at [492, 264] on button "Start Level" at bounding box center [521, 262] width 227 height 35
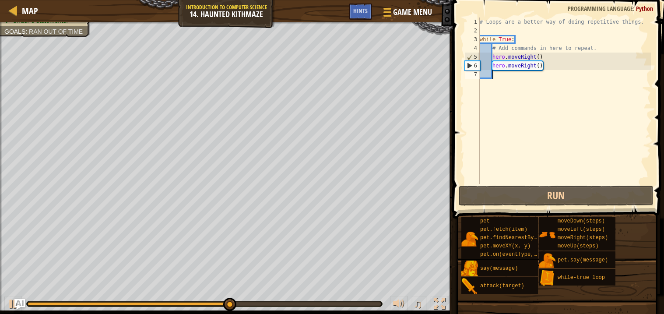
click at [550, 70] on div "# Loops are a better way of doing repetitive things. while True : # Add command…" at bounding box center [564, 110] width 173 height 184
click at [550, 65] on div "# Loops are a better way of doing repetitive things. while True : # Add command…" at bounding box center [564, 110] width 173 height 184
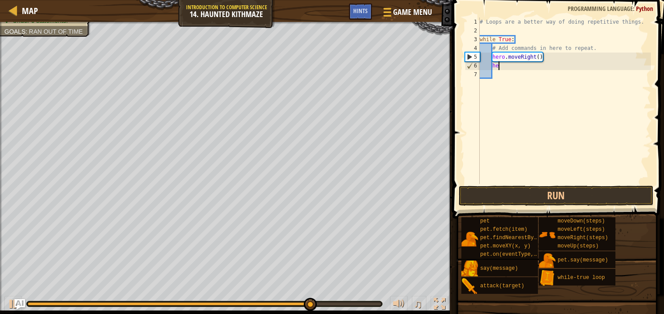
type textarea "h"
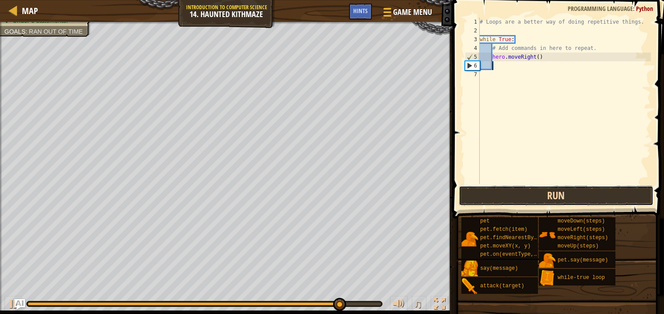
click at [547, 192] on button "Run" at bounding box center [556, 196] width 195 height 20
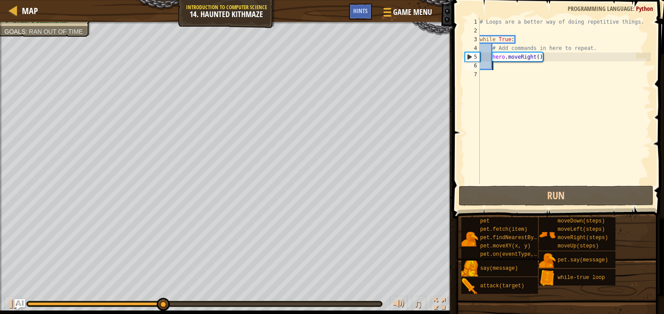
click at [540, 56] on div "# Loops are a better way of doing repetitive things. while True : # Add command…" at bounding box center [564, 110] width 173 height 184
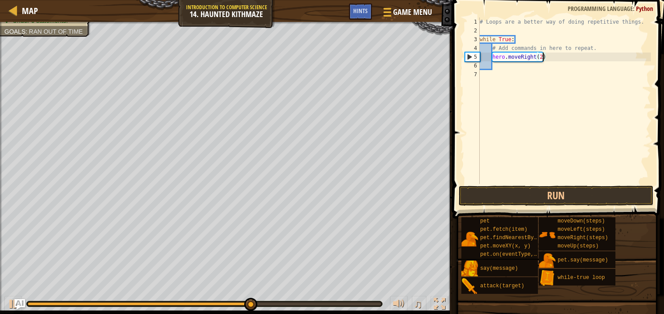
scroll to position [4, 5]
click at [583, 194] on button "Run" at bounding box center [556, 196] width 195 height 20
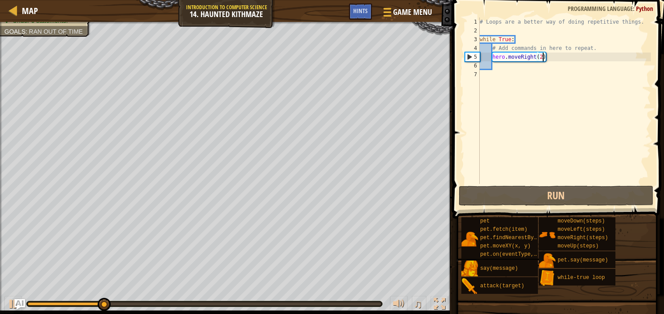
click at [550, 57] on div "# Loops are a better way of doing repetitive things. while True : # Add command…" at bounding box center [564, 110] width 173 height 184
click at [543, 57] on div "# Loops are a better way of doing repetitive things. while True : # Add command…" at bounding box center [564, 110] width 173 height 184
type textarea "hero.moveRight()"
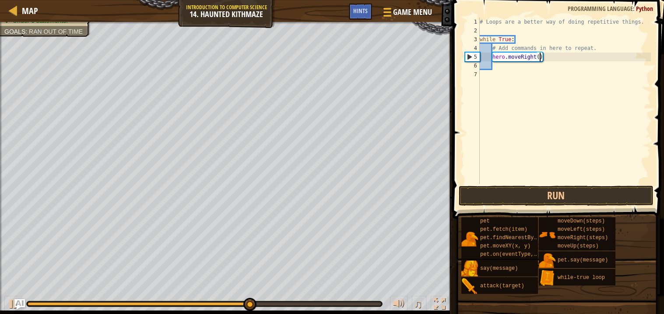
click at [518, 68] on div "# Loops are a better way of doing repetitive things. while True : # Add command…" at bounding box center [564, 110] width 173 height 184
type textarea "h"
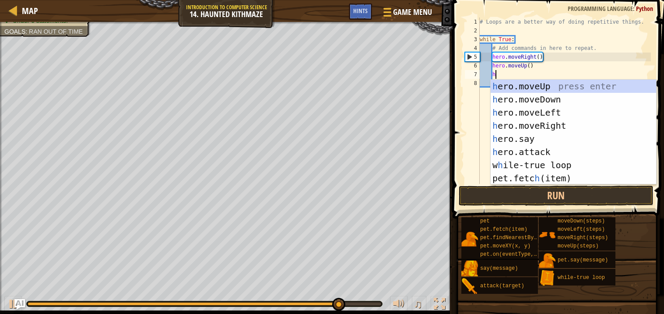
type textarea "h"
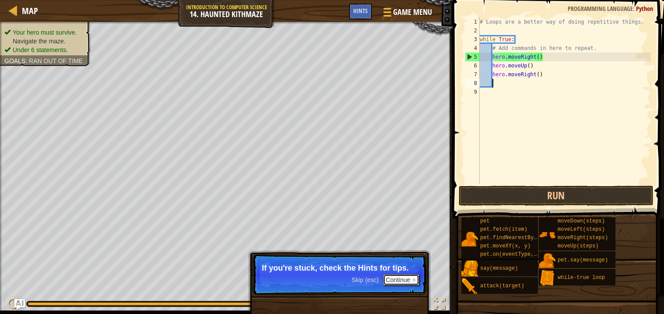
click at [407, 281] on button "Continue" at bounding box center [401, 279] width 36 height 11
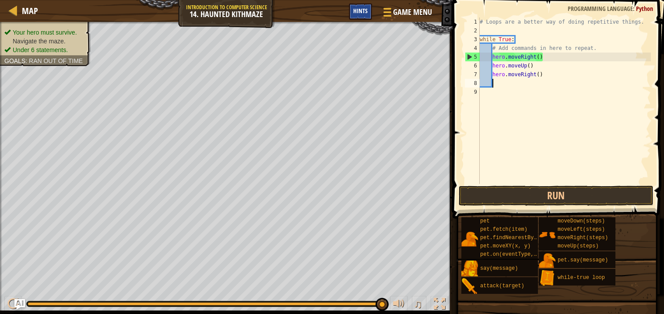
click at [366, 10] on span "Hints" at bounding box center [360, 11] width 14 height 8
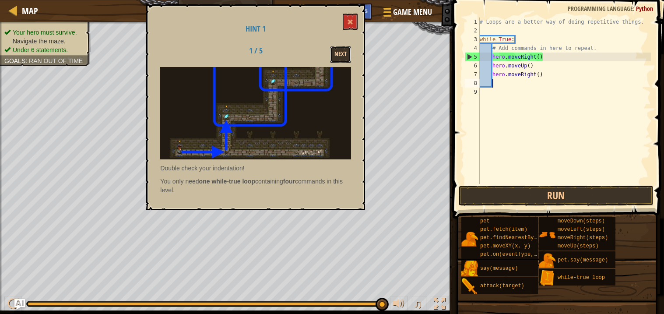
click at [340, 54] on button "Next" at bounding box center [340, 54] width 21 height 16
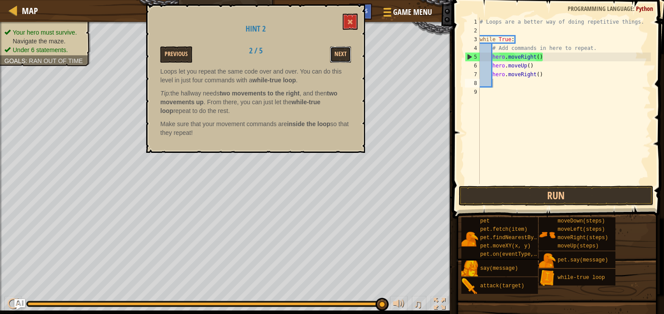
click at [340, 54] on button "Next" at bounding box center [340, 54] width 21 height 16
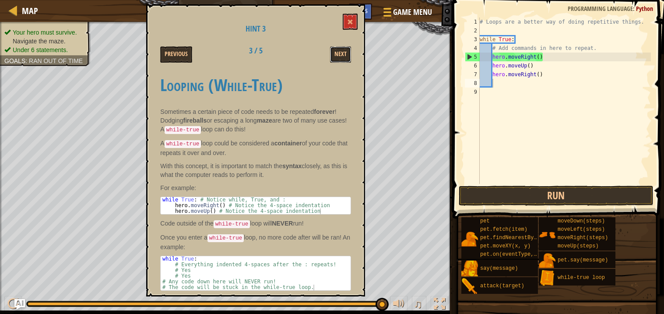
click at [340, 54] on button "Next" at bounding box center [340, 54] width 21 height 16
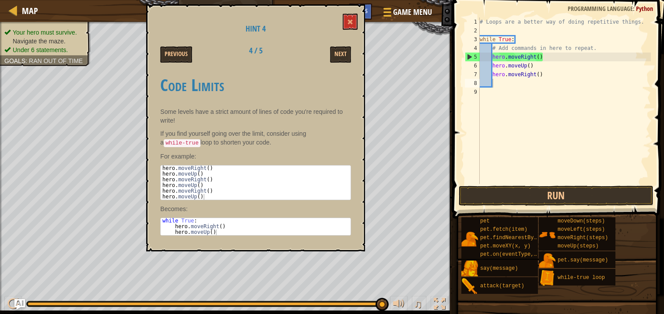
click at [543, 84] on div "# Loops are a better way of doing repetitive things. while True : # Add command…" at bounding box center [564, 110] width 173 height 184
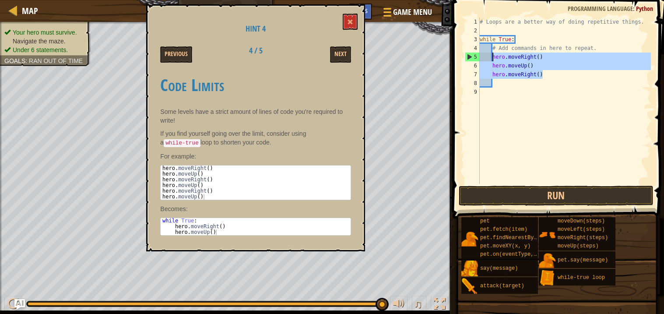
drag, startPoint x: 547, startPoint y: 73, endPoint x: 494, endPoint y: 55, distance: 55.7
click at [494, 55] on div "# Loops are a better way of doing repetitive things. while True : # Add command…" at bounding box center [564, 110] width 173 height 184
type textarea "hero.moveRight() hero.moveUp()"
click at [512, 89] on div "# Loops are a better way of doing repetitive things. while True : # Add command…" at bounding box center [564, 110] width 173 height 184
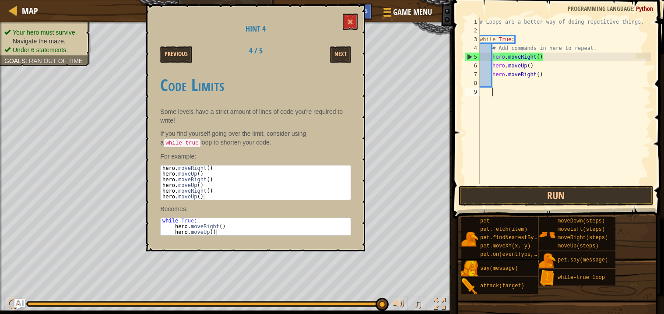
click at [511, 81] on div "# Loops are a better way of doing repetitive things. while True : # Add command…" at bounding box center [564, 110] width 173 height 184
paste textarea "hero.moveRight()"
type textarea "hero.moveRight()"
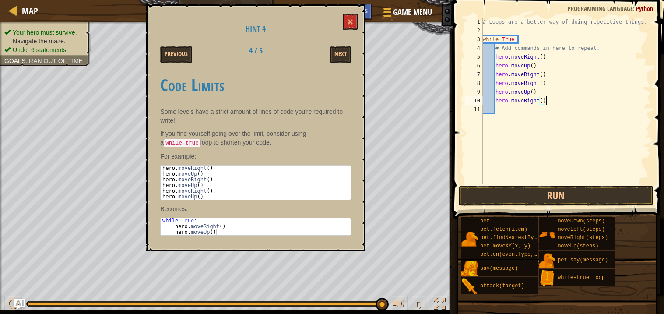
click at [505, 114] on div "# Loops are a better way of doing repetitive things. while True : # Add command…" at bounding box center [566, 110] width 170 height 184
click at [523, 190] on button "Run" at bounding box center [556, 196] width 195 height 20
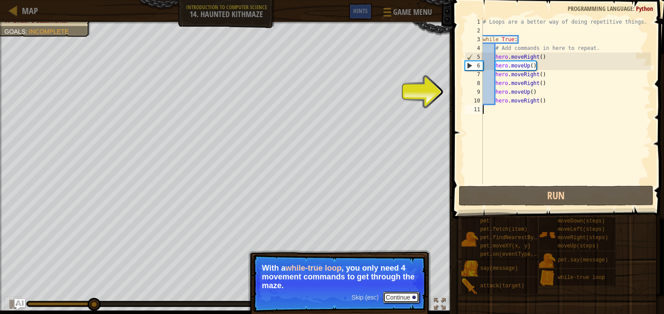
click at [398, 296] on button "Continue" at bounding box center [401, 297] width 36 height 11
